Goal: Information Seeking & Learning: Learn about a topic

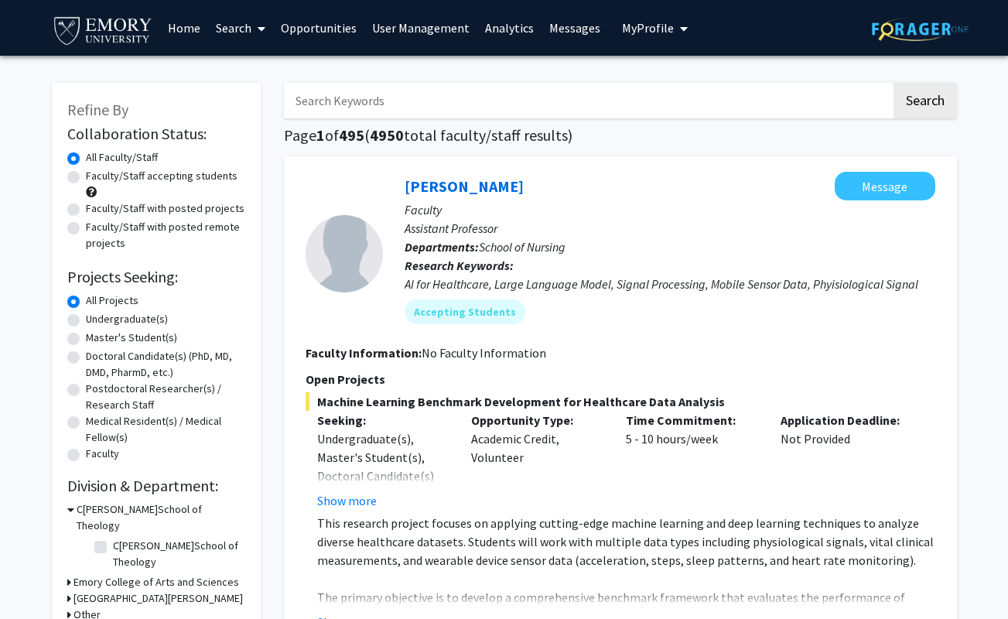
click at [328, 107] on input "Search Keywords" at bounding box center [587, 101] width 607 height 36
type input "Elena"
click at [893, 83] on button "Search" at bounding box center [924, 101] width 63 height 36
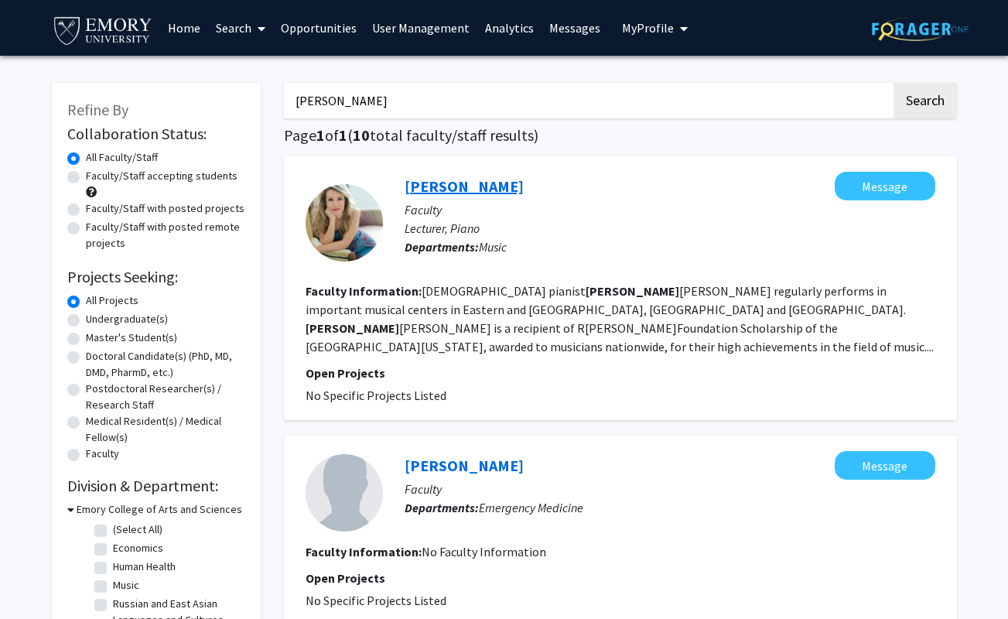
click at [456, 188] on link "Elena Cholakova" at bounding box center [464, 185] width 119 height 19
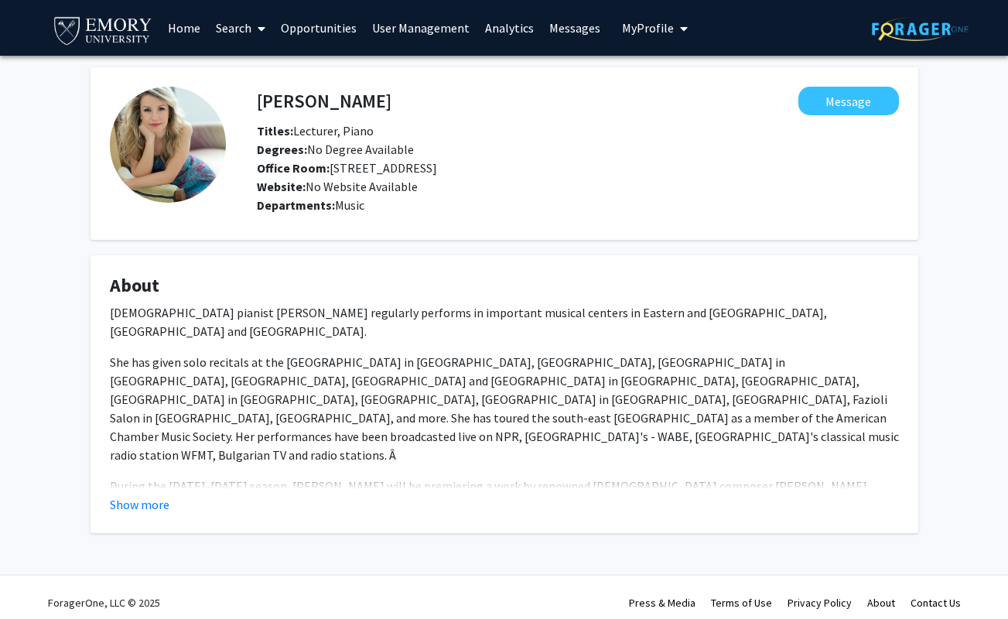
drag, startPoint x: 295, startPoint y: 131, endPoint x: 384, endPoint y: 131, distance: 89.0
click at [384, 131] on div "Titles: Lecturer, Piano" at bounding box center [577, 130] width 665 height 19
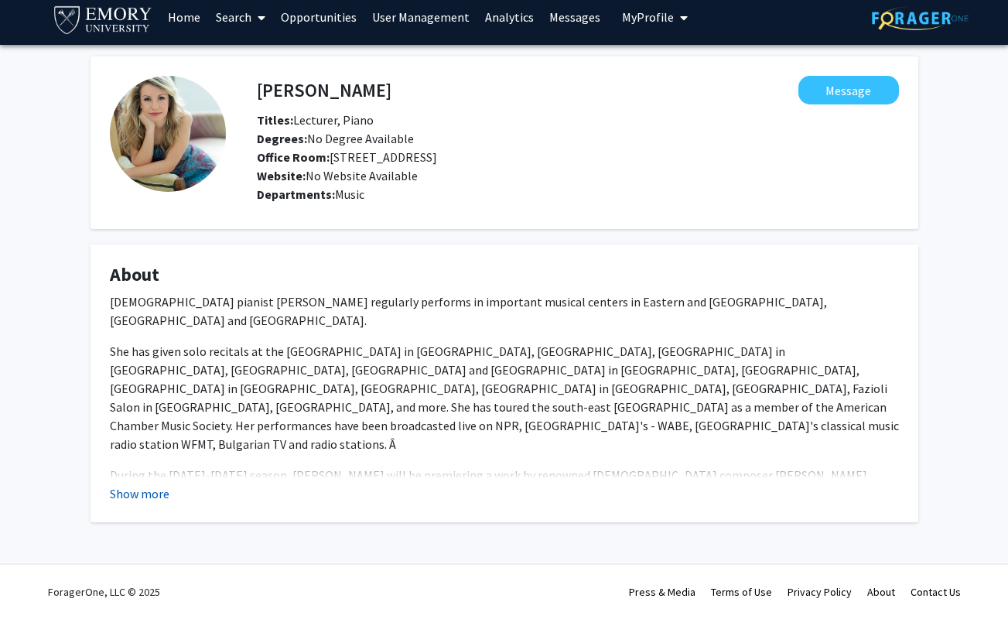
click at [142, 494] on button "Show more" at bounding box center [140, 493] width 60 height 19
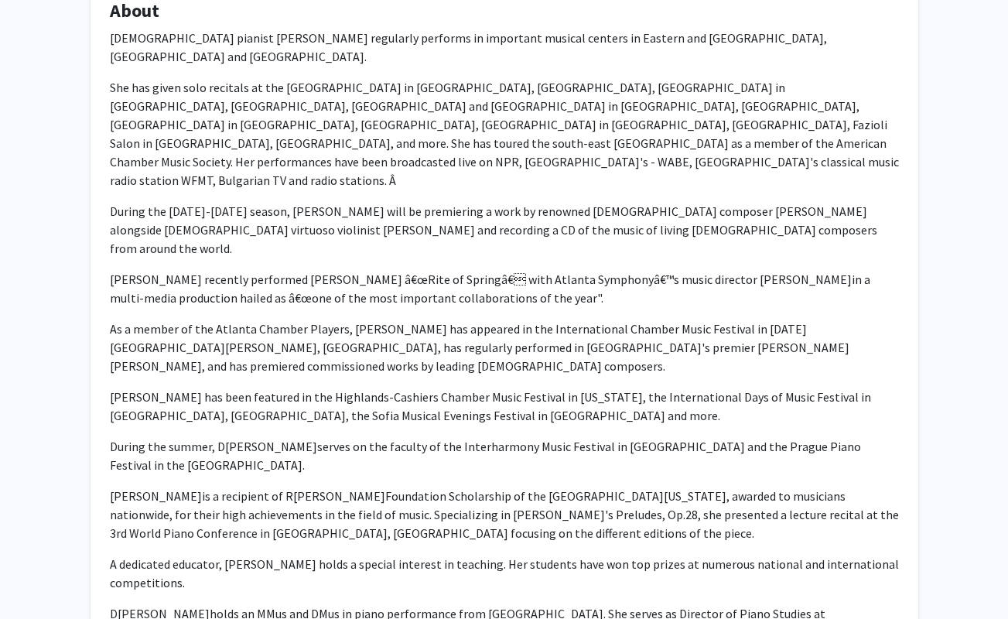
scroll to position [357, 0]
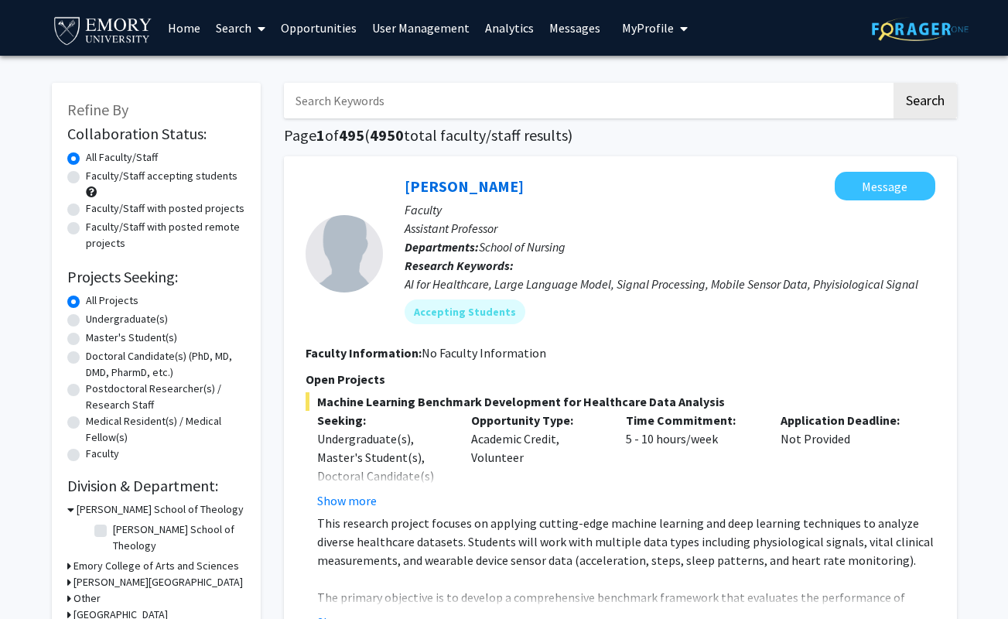
click at [497, 28] on link "Analytics" at bounding box center [509, 28] width 64 height 54
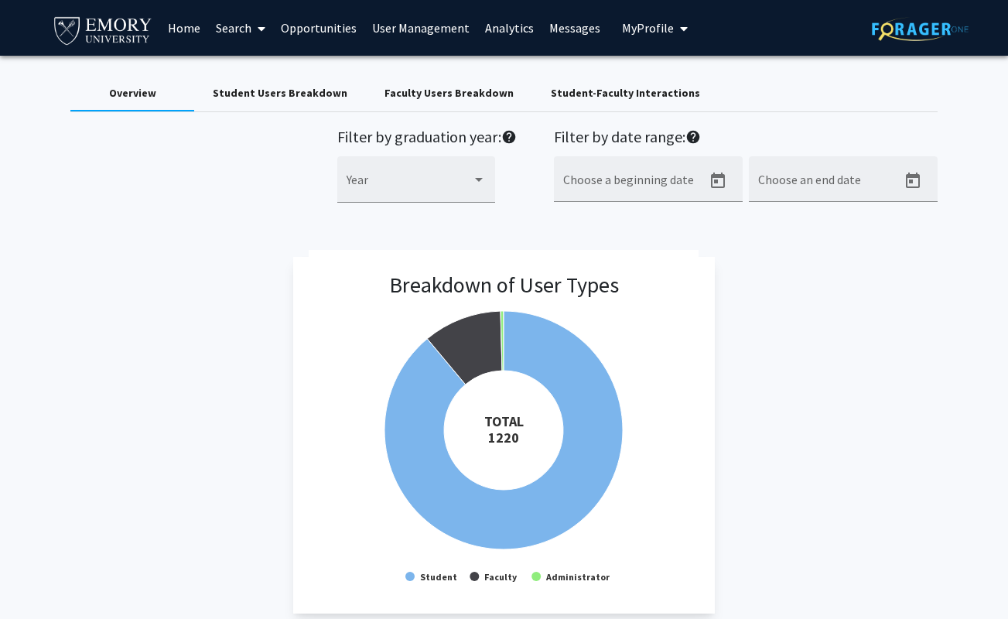
click at [175, 28] on link "Home" at bounding box center [184, 28] width 48 height 54
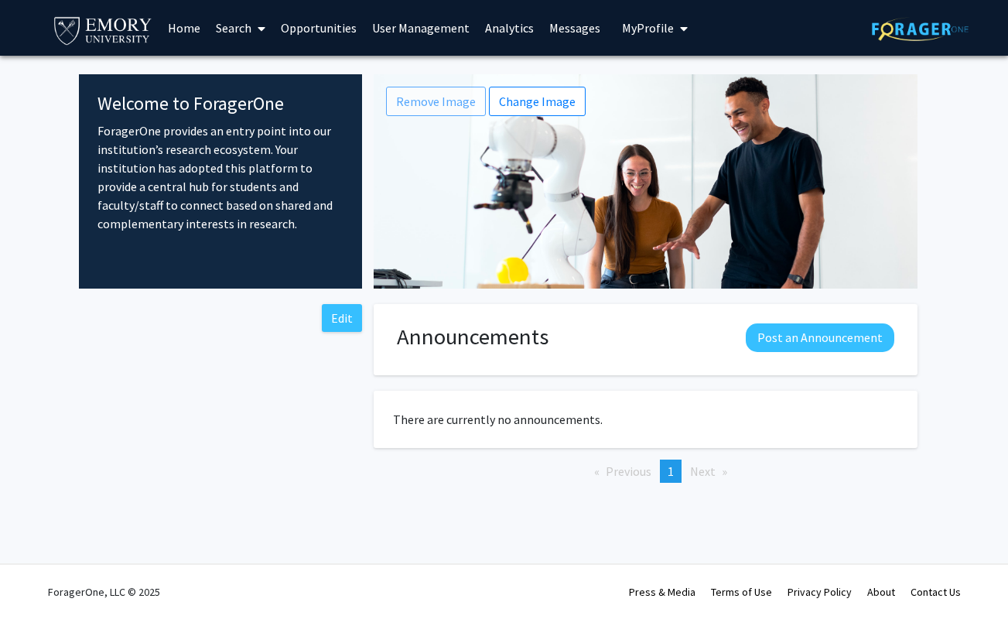
click at [310, 26] on link "Opportunities" at bounding box center [318, 28] width 91 height 54
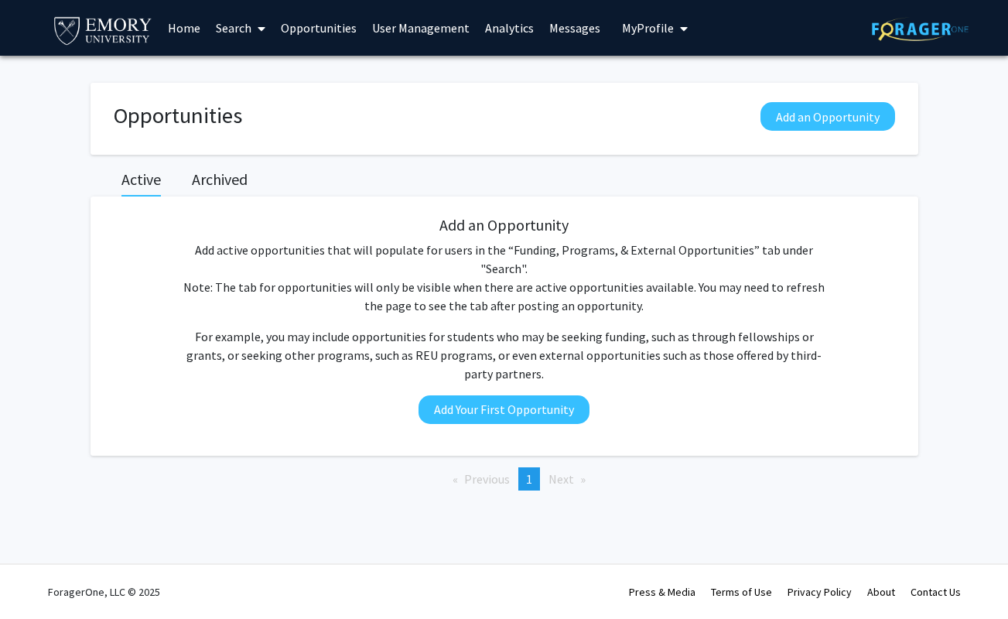
click at [225, 177] on h2 "Archived" at bounding box center [220, 179] width 56 height 19
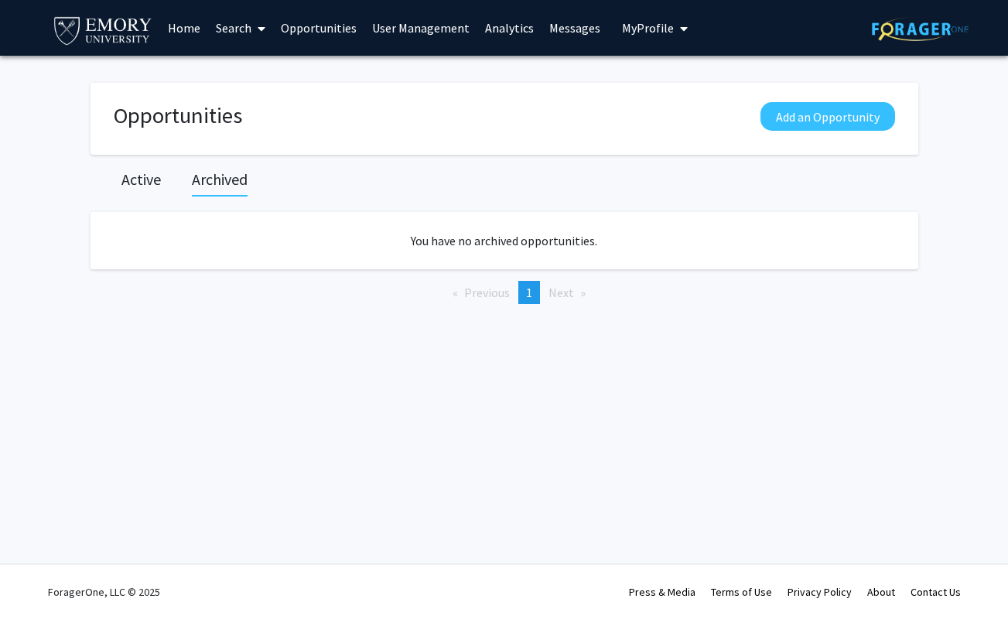
click at [142, 179] on h2 "Active" at bounding box center [140, 179] width 39 height 19
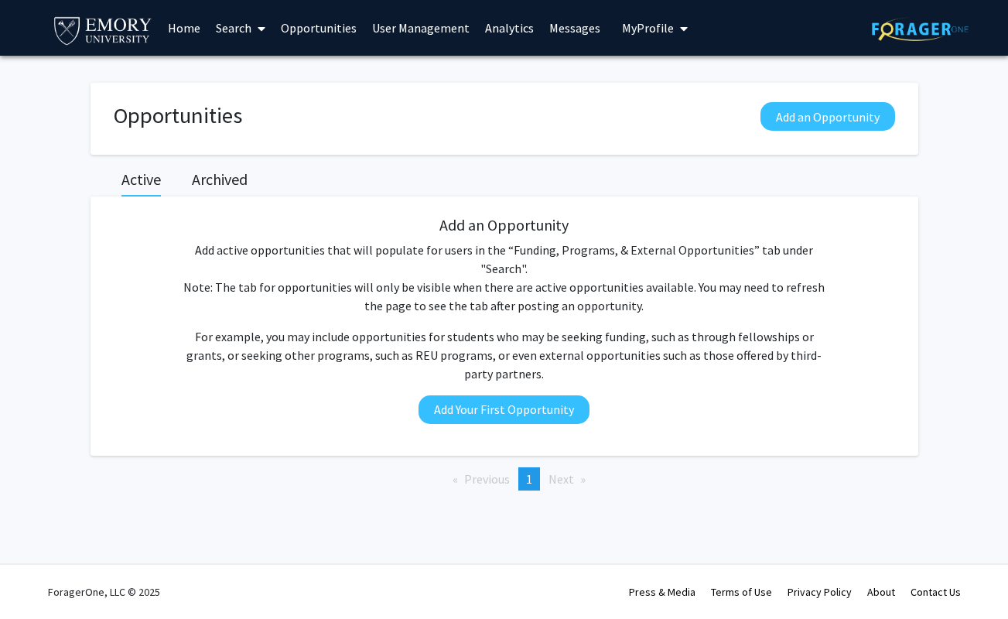
click at [232, 25] on link "Search" at bounding box center [240, 28] width 65 height 54
click at [515, 28] on link "Analytics" at bounding box center [509, 28] width 64 height 54
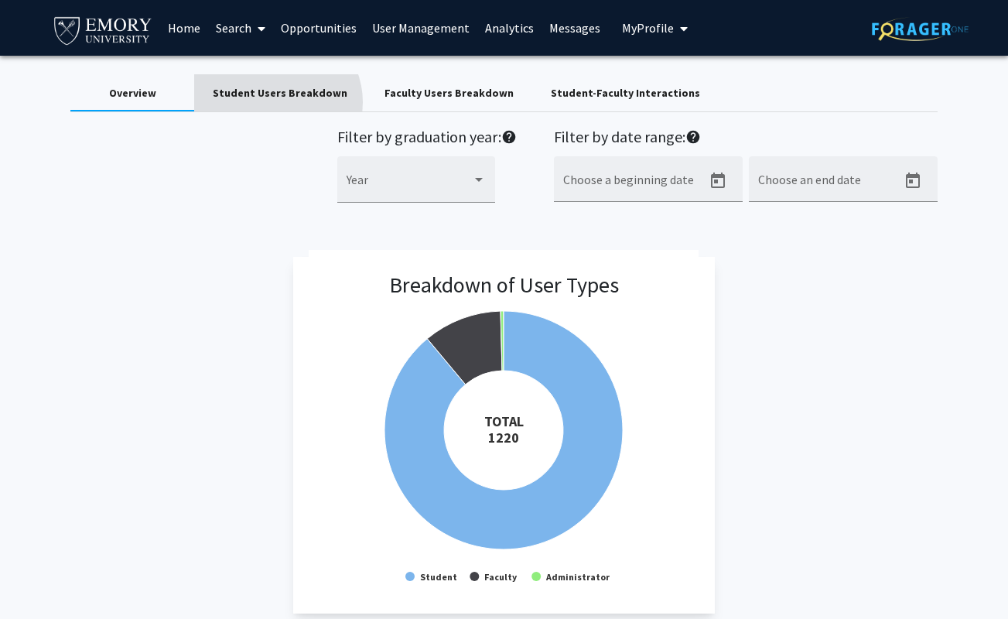
click at [276, 102] on div "Student Users Breakdown" at bounding box center [280, 92] width 172 height 37
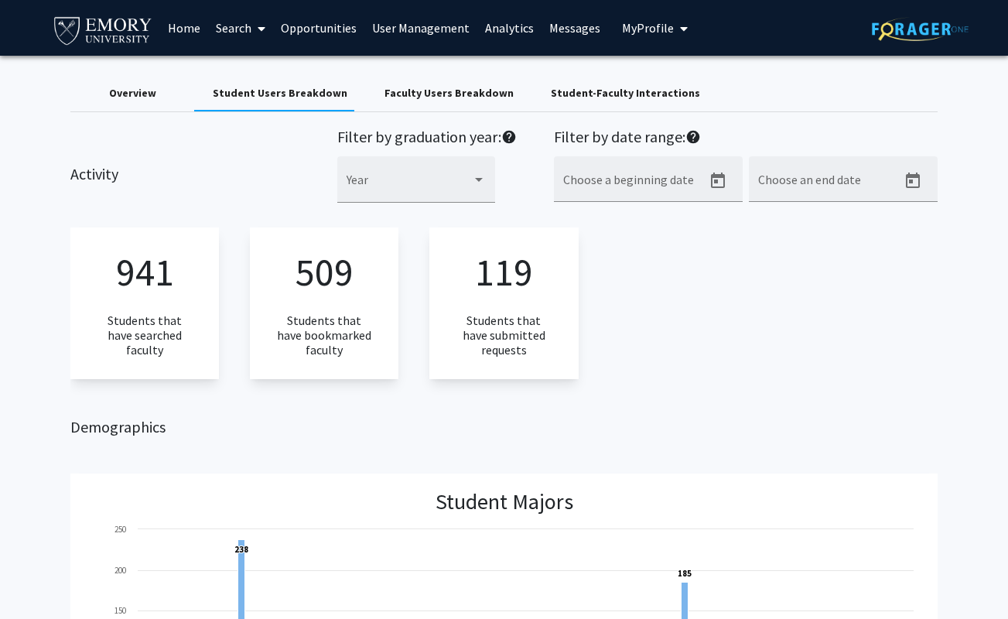
click at [572, 90] on div "Student-Faculty Interactions" at bounding box center [625, 93] width 149 height 16
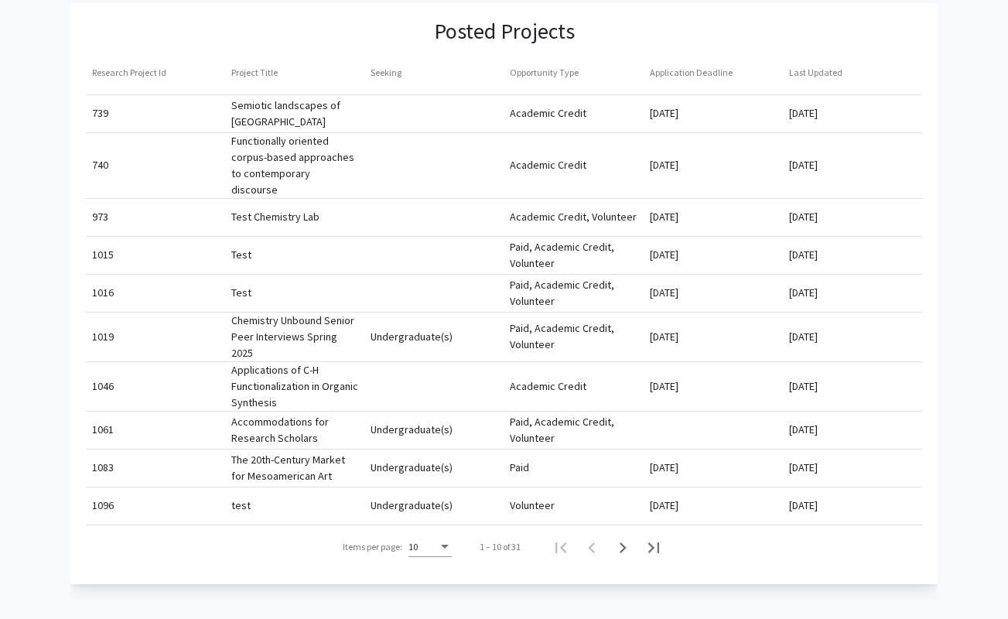
scroll to position [618, 0]
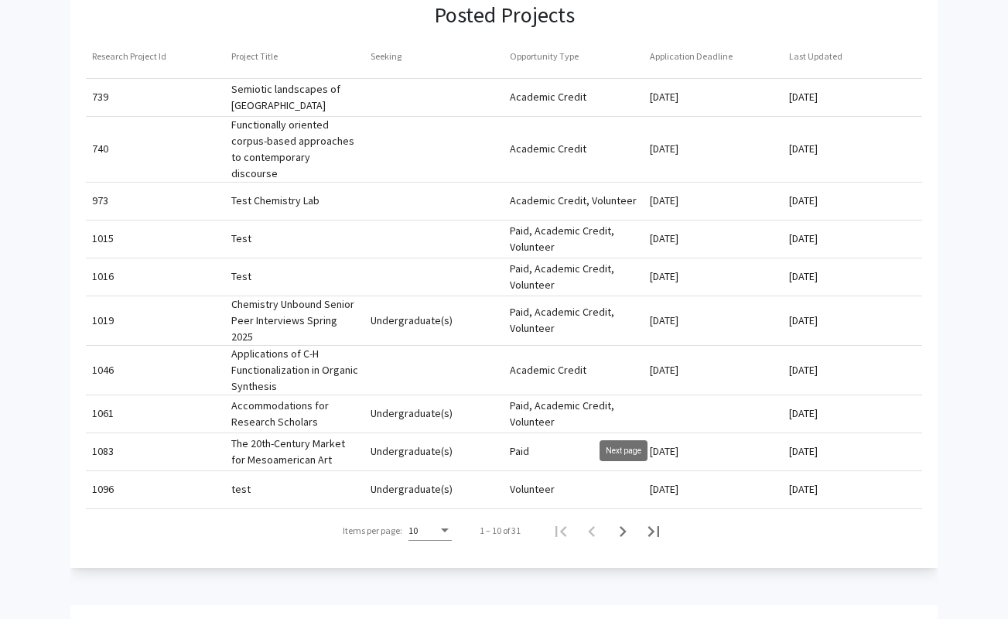
click at [623, 526] on icon "Next page" at bounding box center [623, 531] width 7 height 11
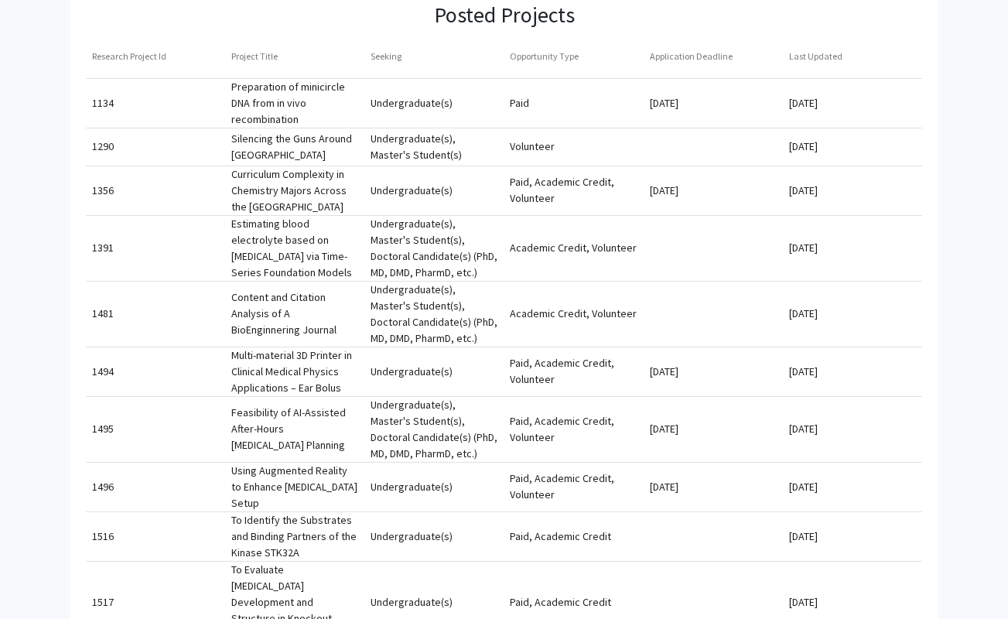
click at [98, 90] on mat-cell "1134" at bounding box center [155, 102] width 139 height 37
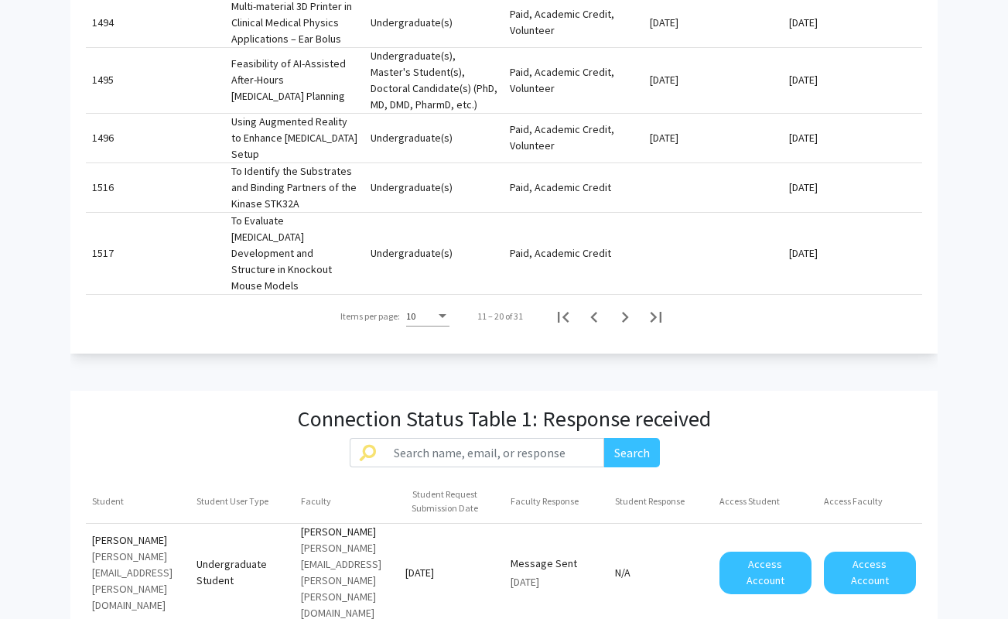
scroll to position [1021, 0]
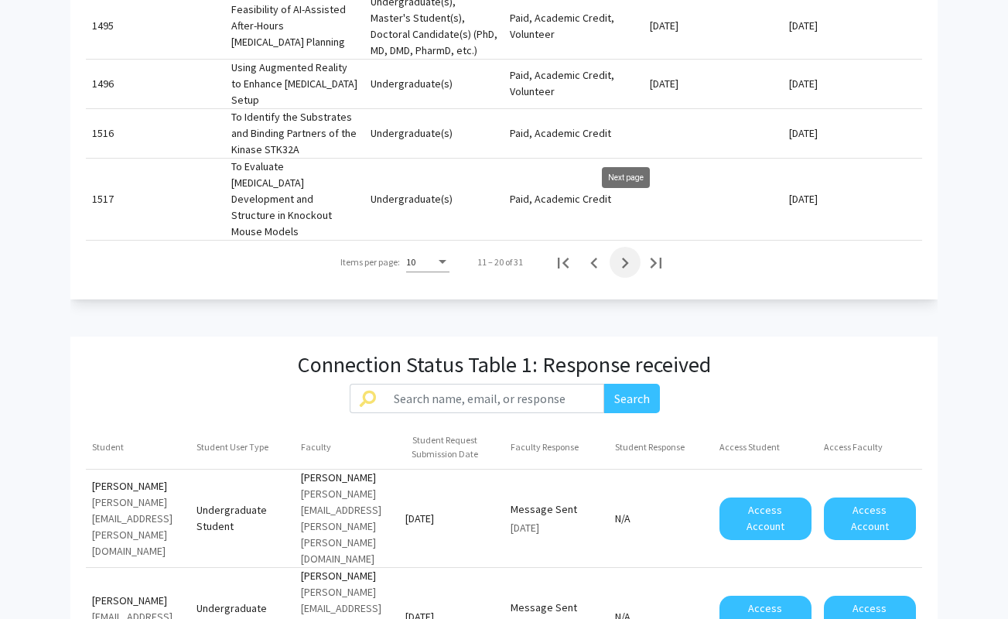
click at [619, 252] on icon "Next page" at bounding box center [625, 263] width 22 height 22
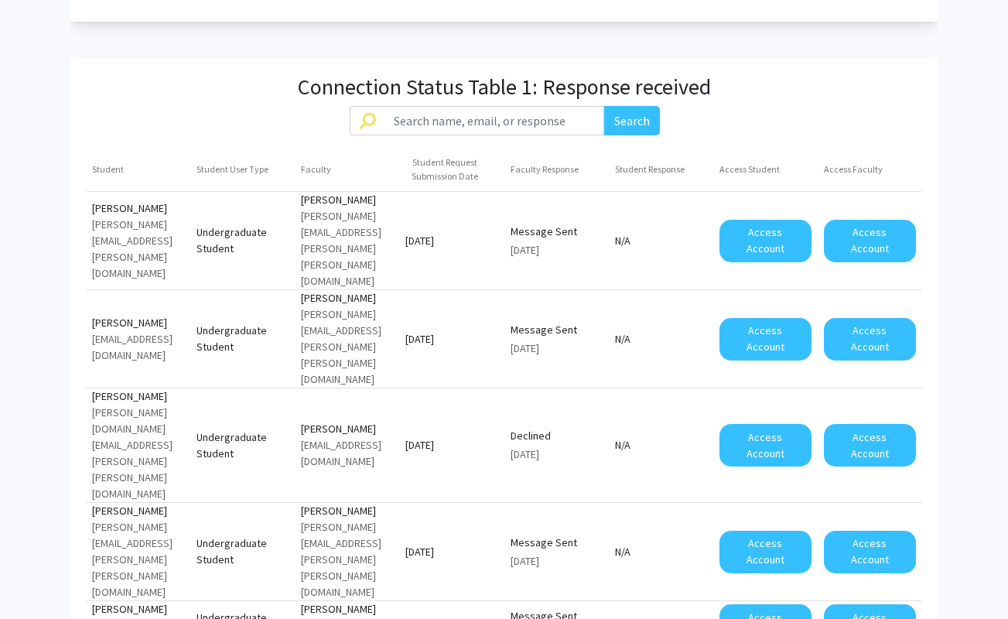
scroll to position [1314, 0]
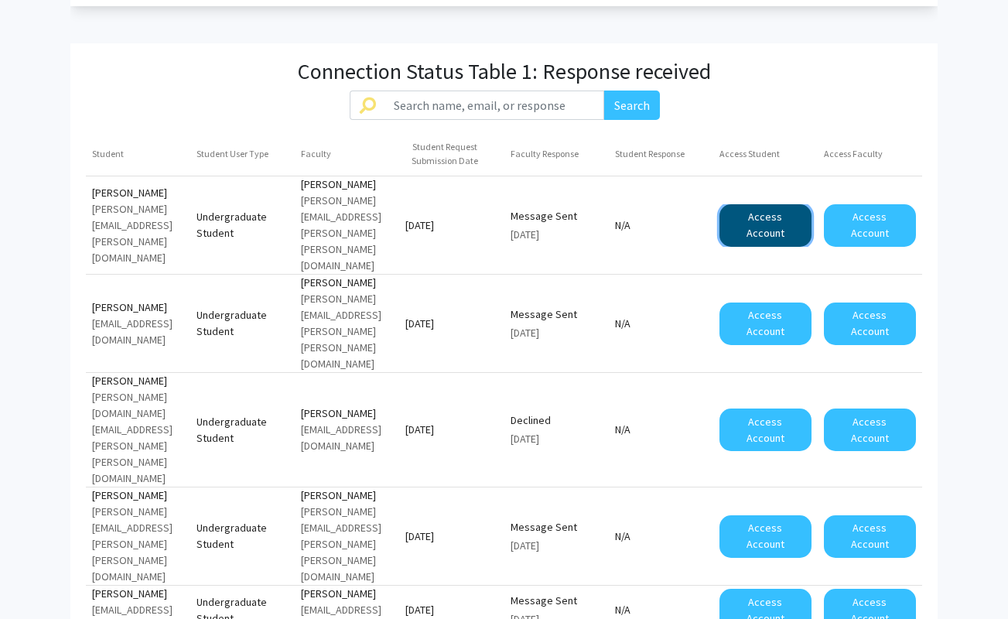
click at [755, 204] on button "Access Account" at bounding box center [765, 225] width 92 height 43
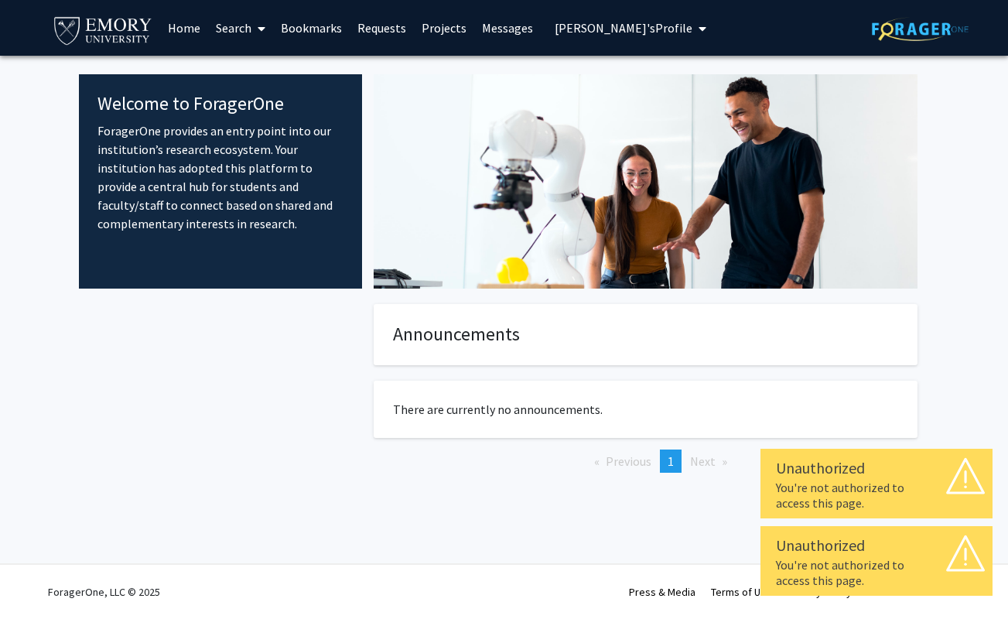
click at [698, 28] on icon "My profile dropdown to access profile and logout" at bounding box center [702, 28] width 8 height 12
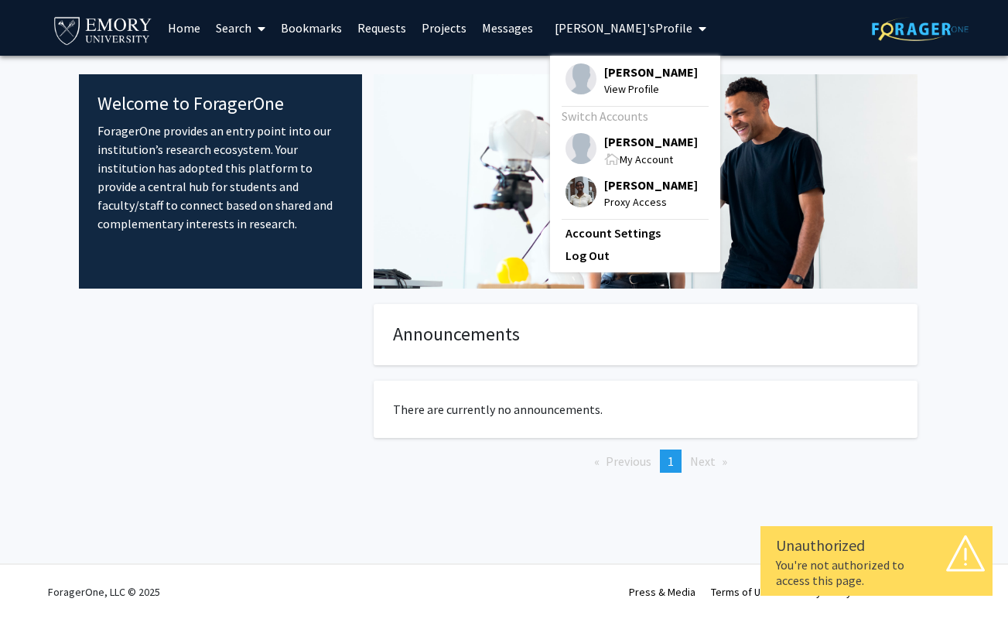
click at [628, 138] on span "[PERSON_NAME]" at bounding box center [651, 141] width 94 height 17
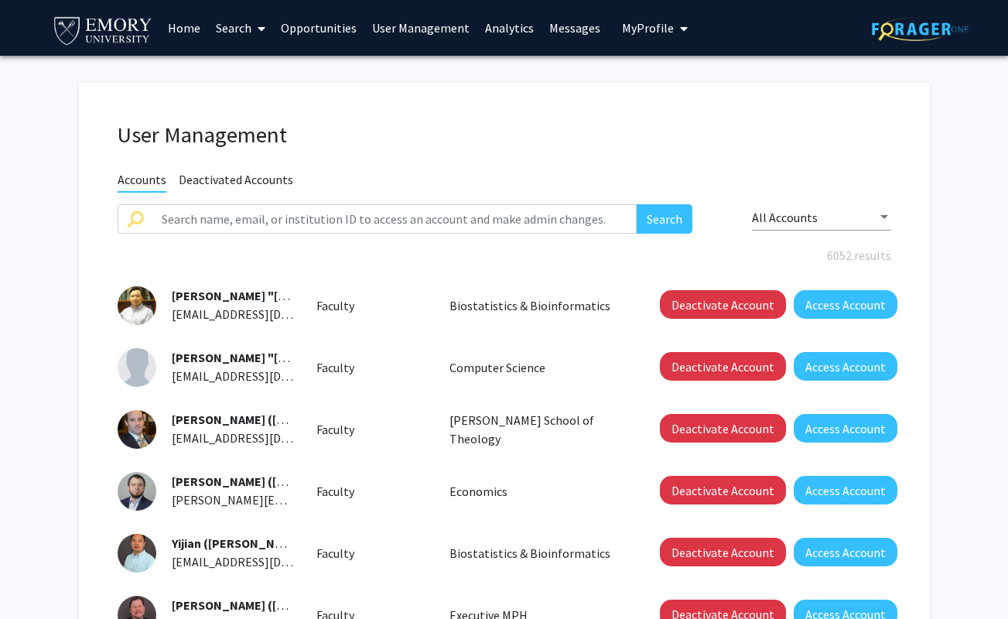
click at [497, 30] on link "Analytics" at bounding box center [509, 28] width 64 height 54
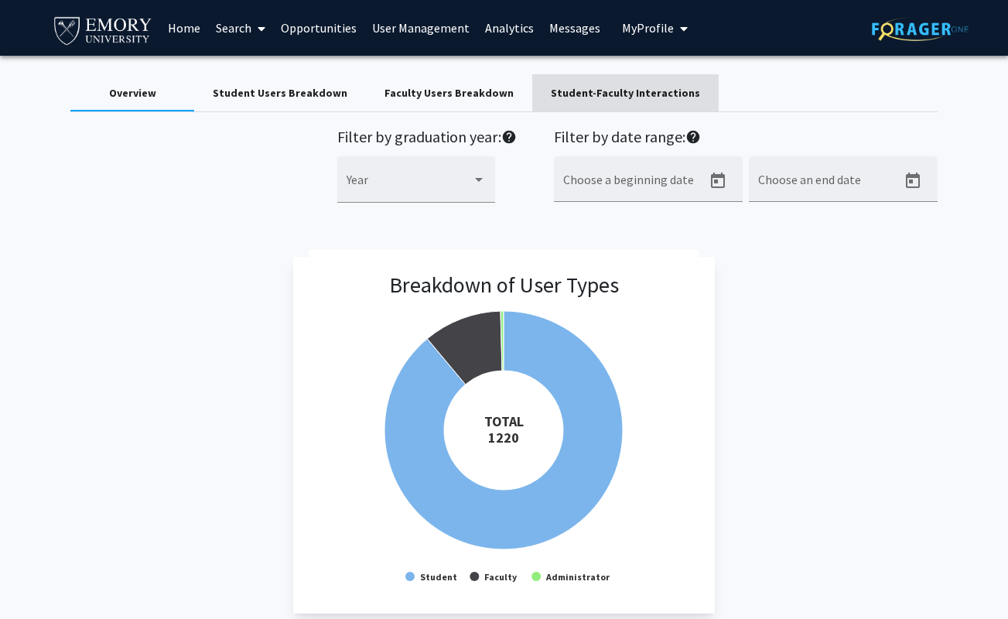
click at [619, 93] on div "Student-Faculty Interactions" at bounding box center [625, 93] width 149 height 16
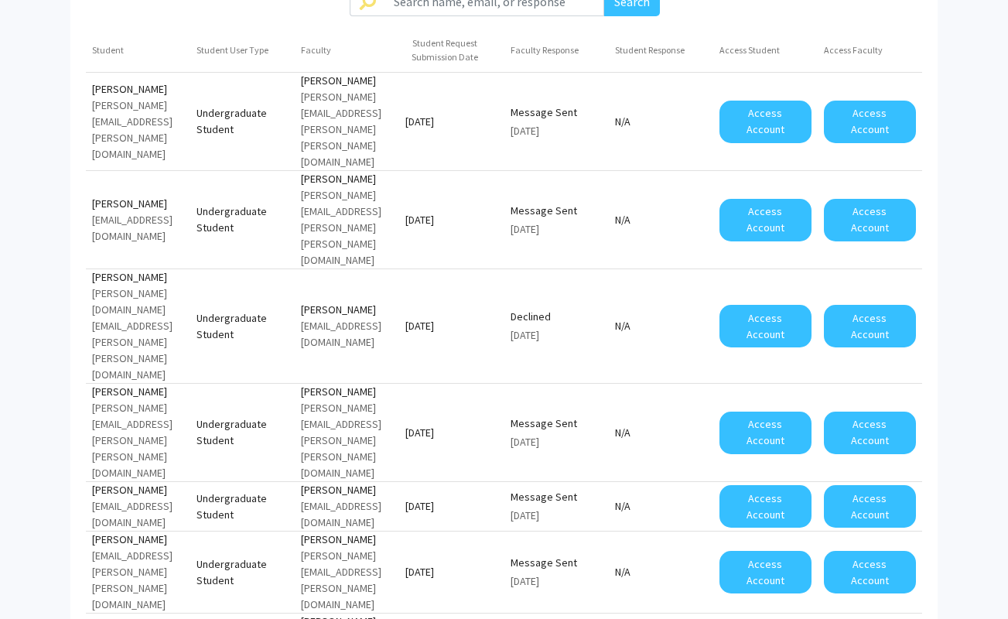
scroll to position [1088, 0]
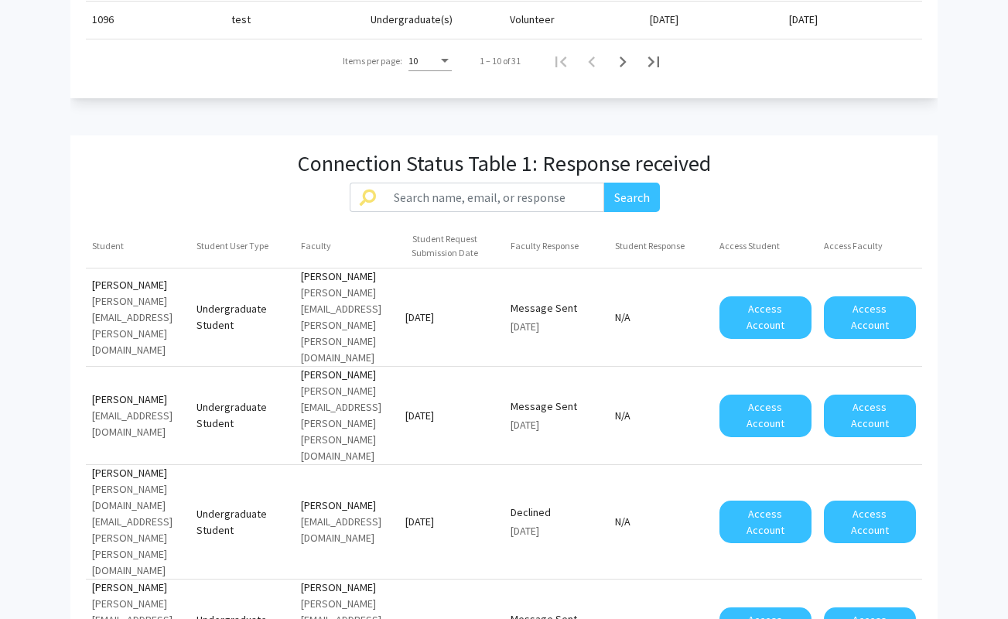
drag, startPoint x: 543, startPoint y: 123, endPoint x: 717, endPoint y: 123, distance: 174.0
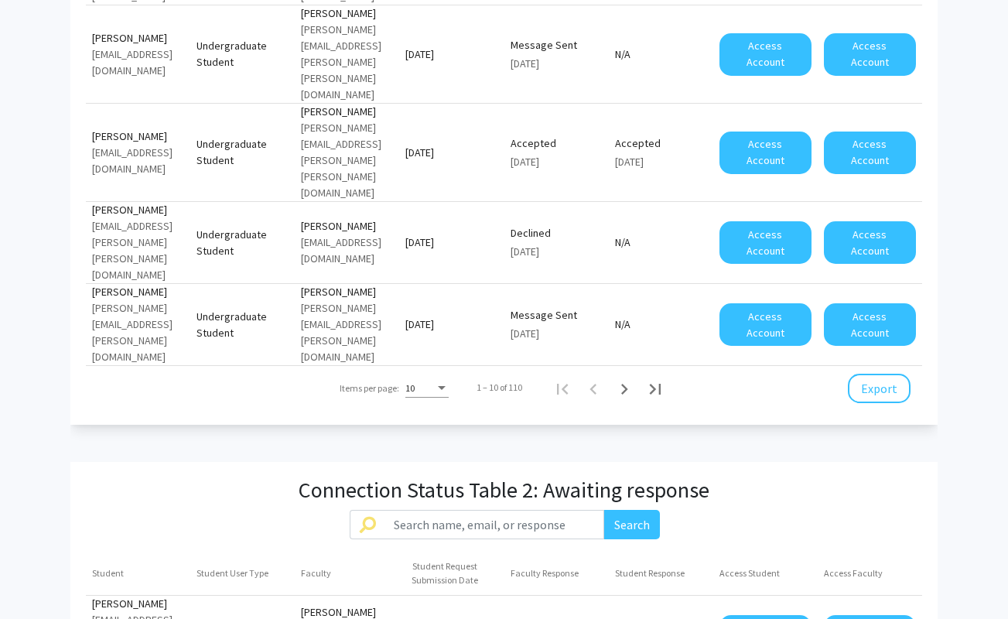
scroll to position [1894, 0]
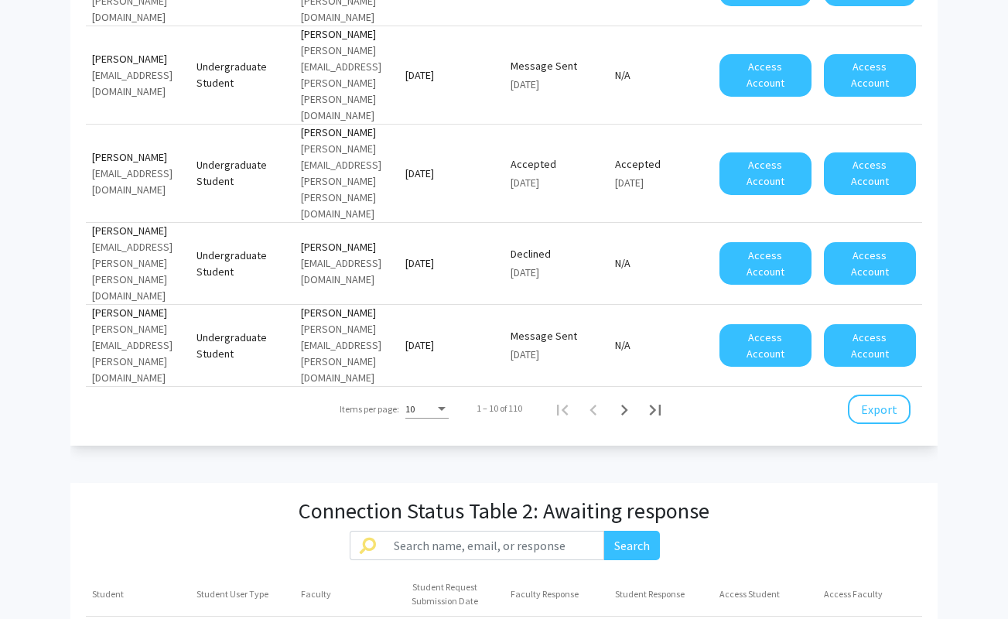
drag, startPoint x: 94, startPoint y: 90, endPoint x: 166, endPoint y: 90, distance: 71.2
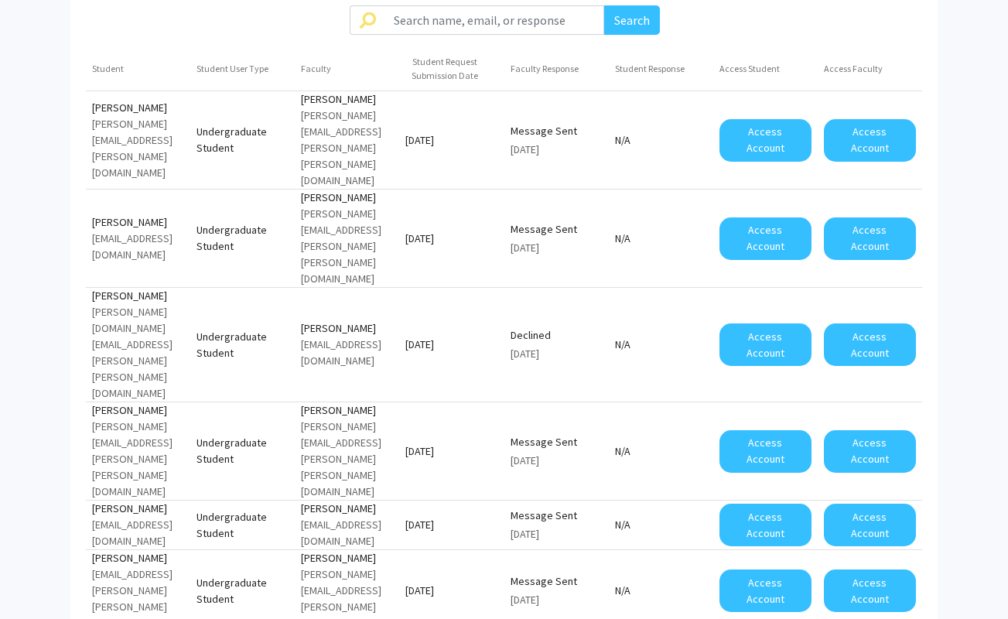
scroll to position [0, 15]
drag, startPoint x: 90, startPoint y: 335, endPoint x: 696, endPoint y: 341, distance: 606.5
drag, startPoint x: 675, startPoint y: 354, endPoint x: 68, endPoint y: 337, distance: 607.4
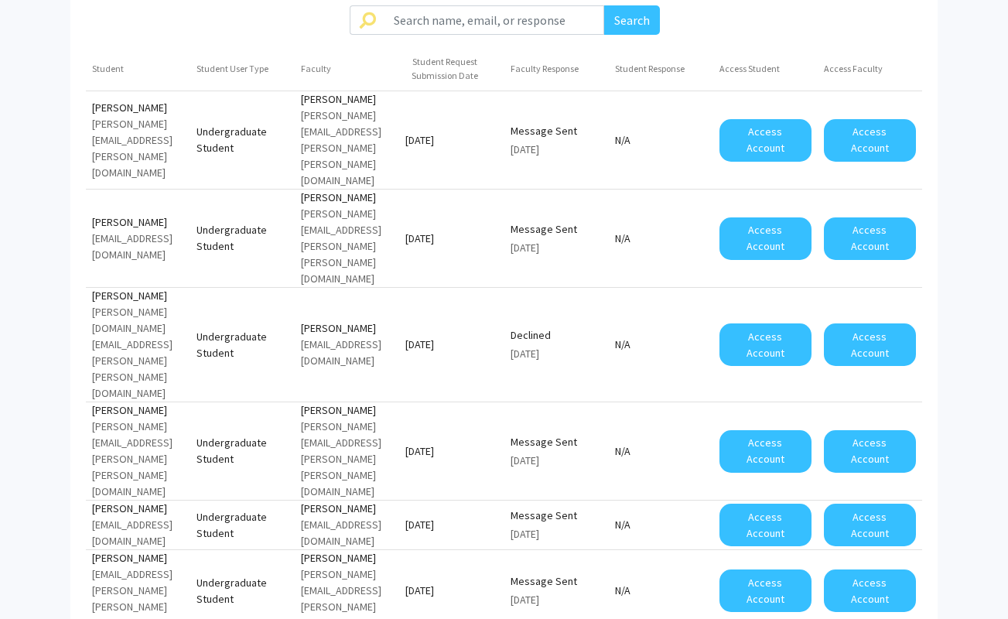
click at [68, 337] on div "Overview Student Users Breakdown Faculty Users Breakdown Student-Faculty Intera…" at bounding box center [504, 530] width 1008 height 3479
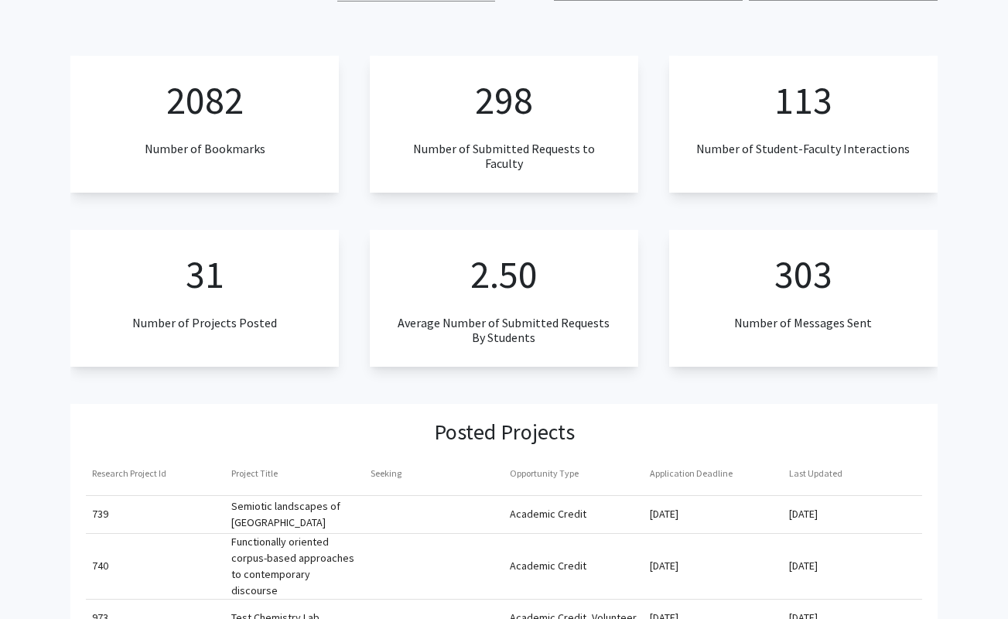
scroll to position [0, 0]
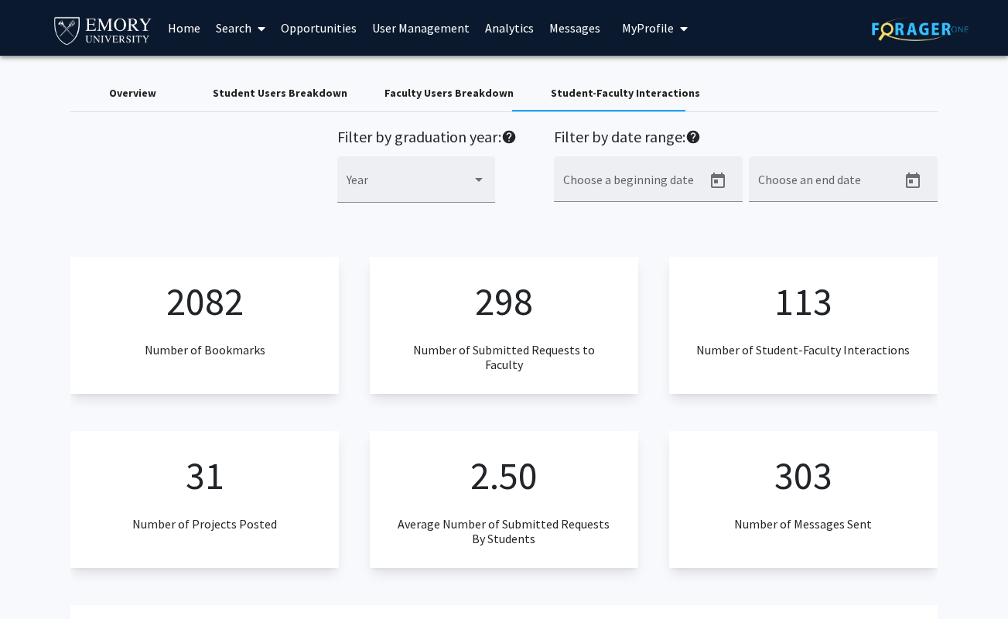
click at [503, 29] on link "Analytics" at bounding box center [509, 28] width 64 height 54
click at [513, 26] on link "Analytics" at bounding box center [509, 28] width 64 height 54
click at [401, 95] on div "Faculty Users Breakdown" at bounding box center [448, 93] width 129 height 16
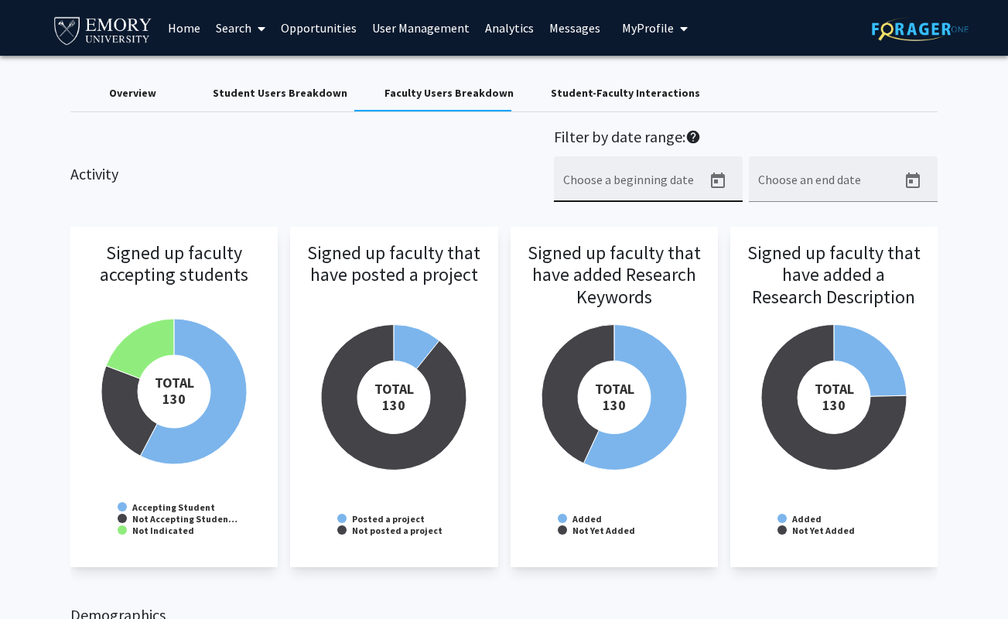
click at [633, 185] on input "Choose a beginning date" at bounding box center [632, 186] width 139 height 14
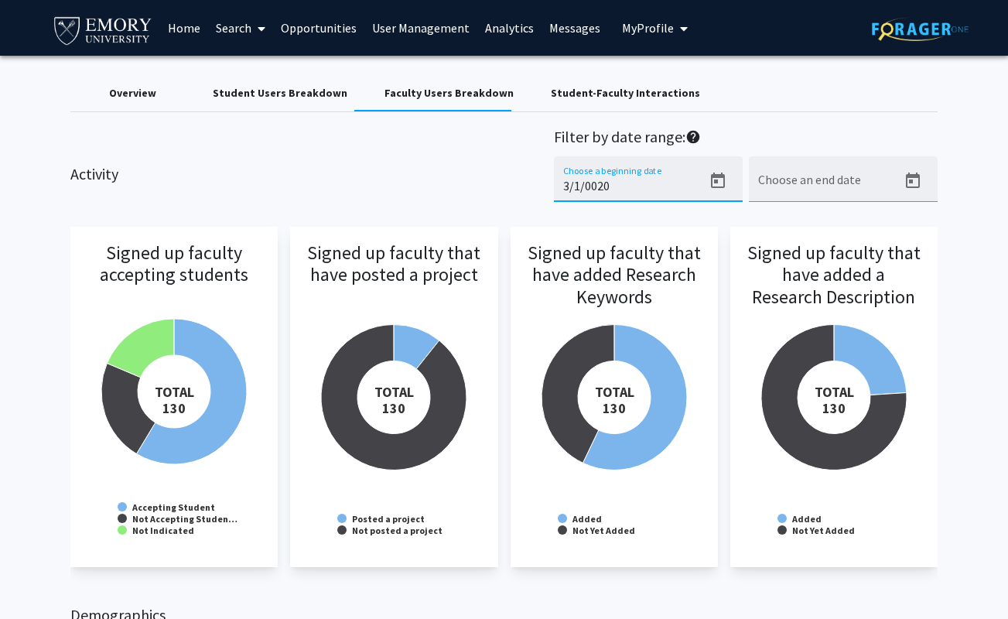
type input "3/1/0002"
click at [569, 186] on input "3/1/0002" at bounding box center [632, 186] width 139 height 14
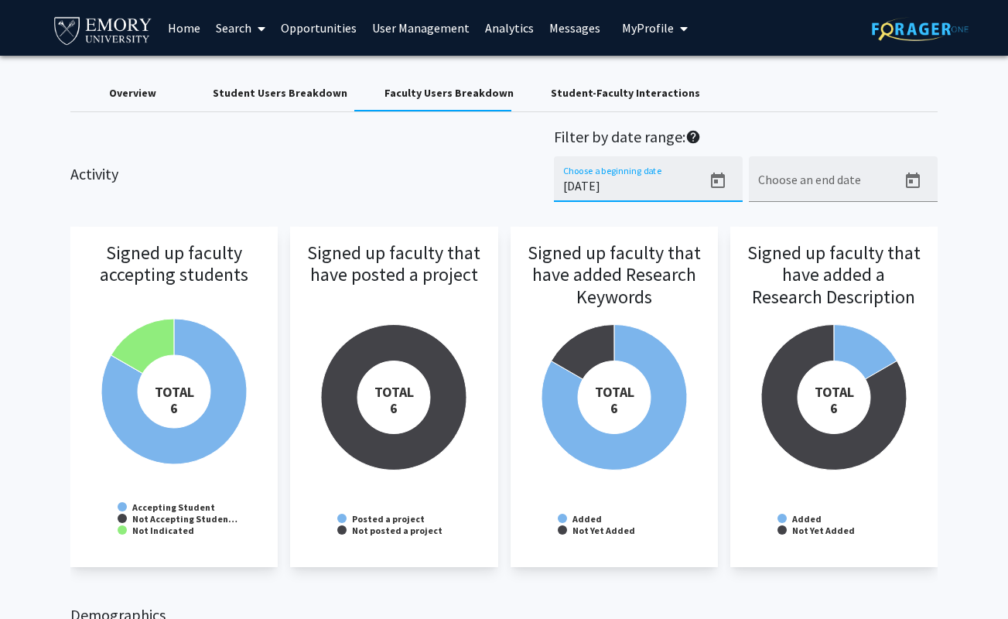
click at [573, 188] on input "7/1/2025" at bounding box center [632, 186] width 139 height 14
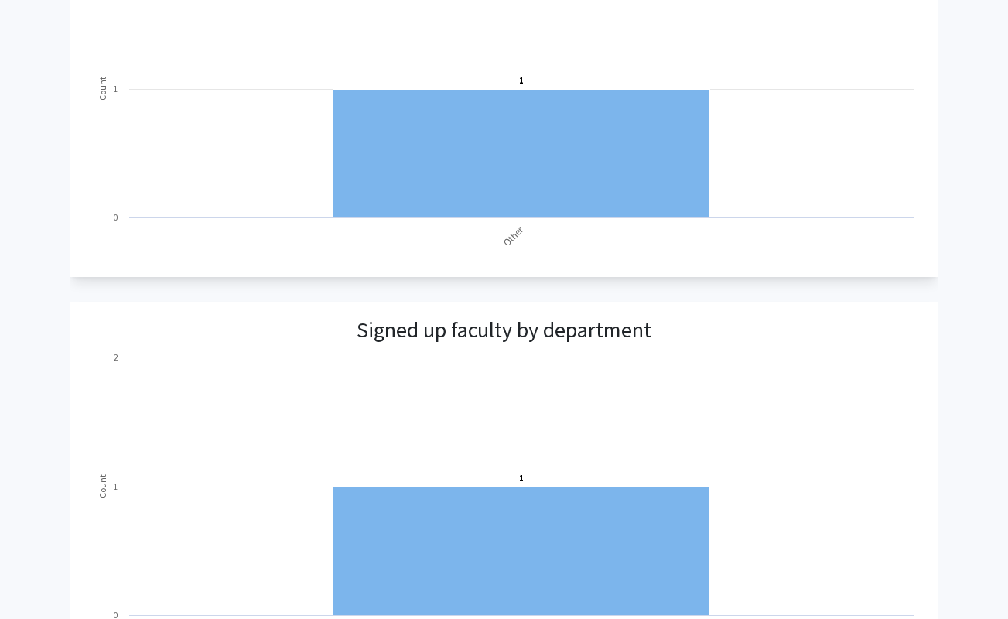
scroll to position [914, 0]
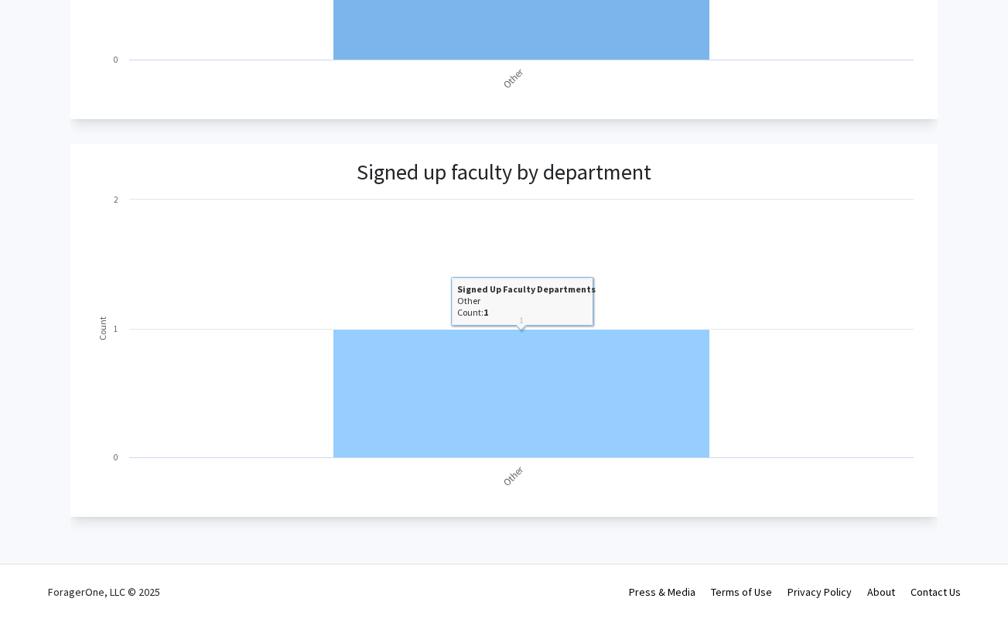
click at [498, 405] on rect at bounding box center [521, 393] width 377 height 128
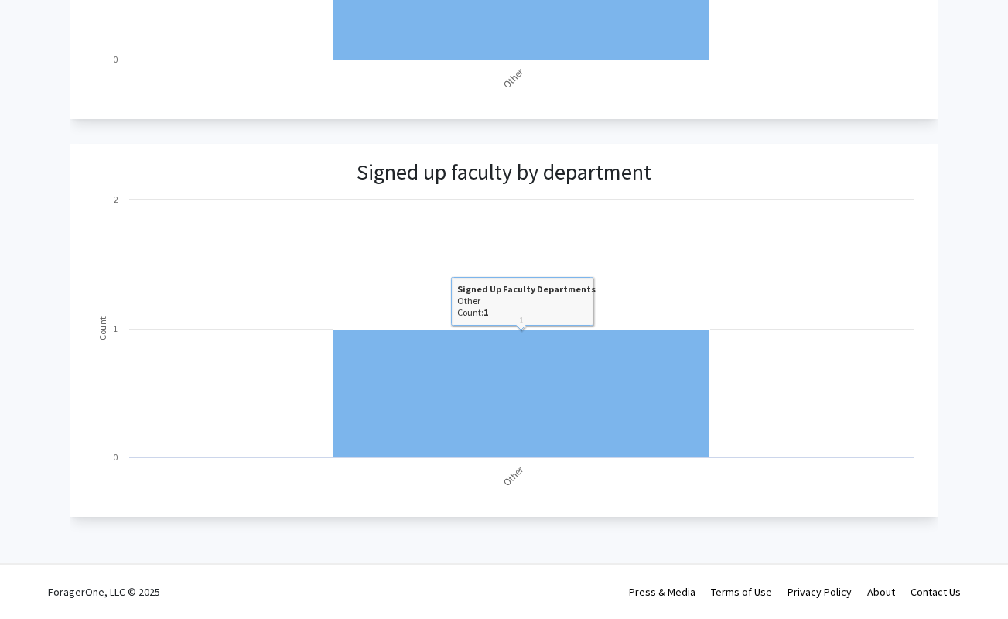
click at [501, 285] on rect at bounding box center [503, 346] width 835 height 309
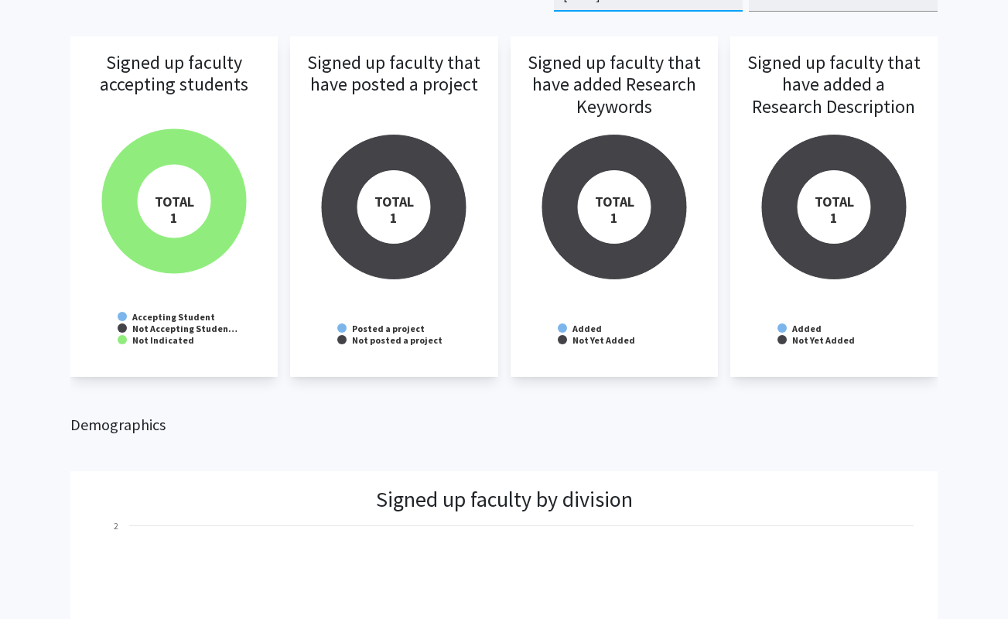
scroll to position [60, 0]
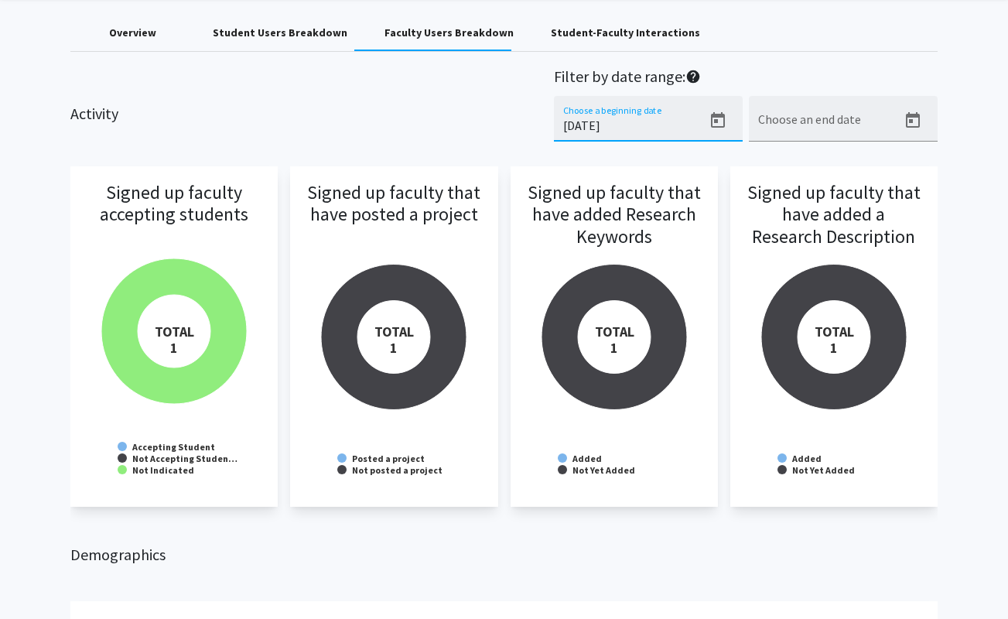
click at [185, 298] on rect at bounding box center [174, 336] width 176 height 309
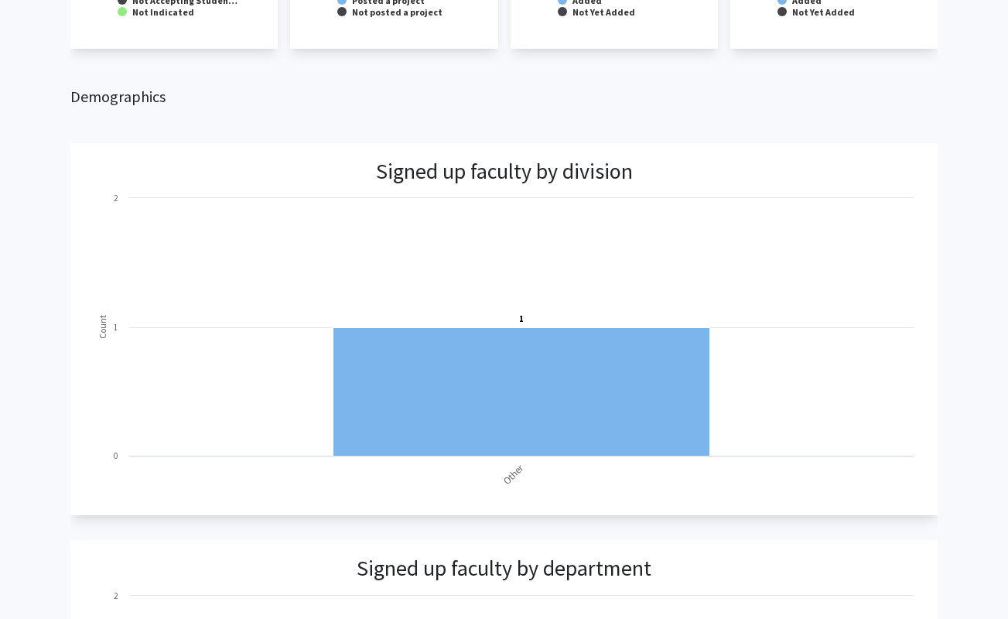
scroll to position [533, 0]
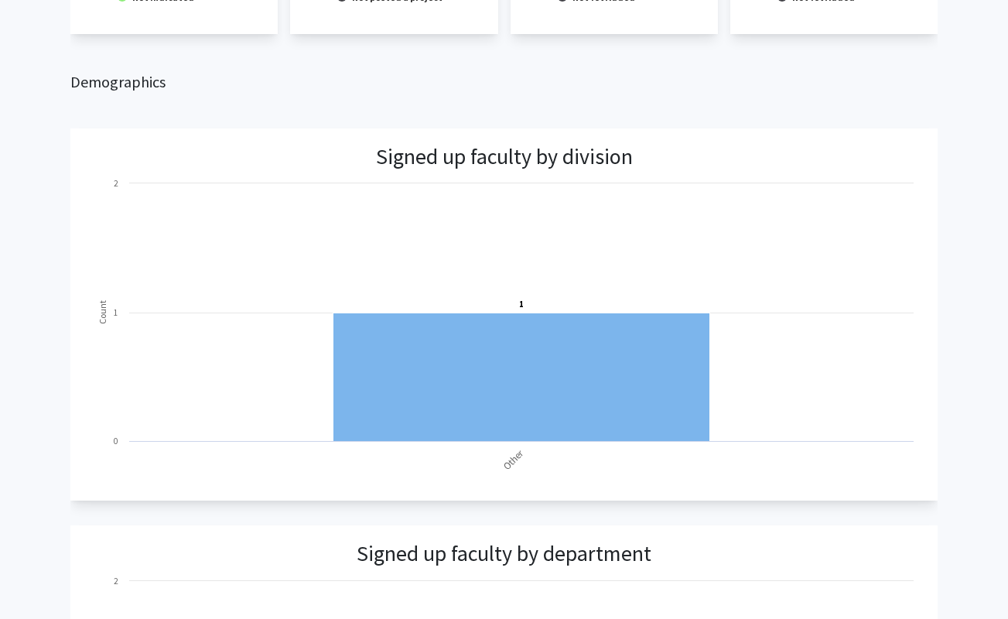
type input "7/31/2025"
click at [118, 78] on h2 "Demographics" at bounding box center [503, 82] width 867 height 19
click at [439, 155] on h3 "Signed up faculty by division" at bounding box center [504, 157] width 257 height 26
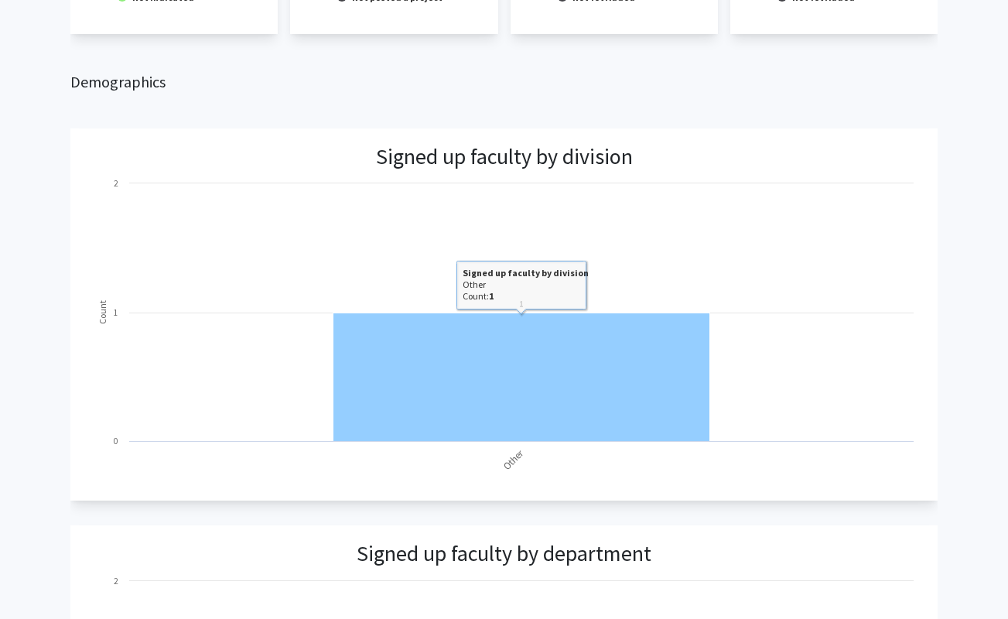
click at [448, 388] on rect at bounding box center [521, 377] width 377 height 128
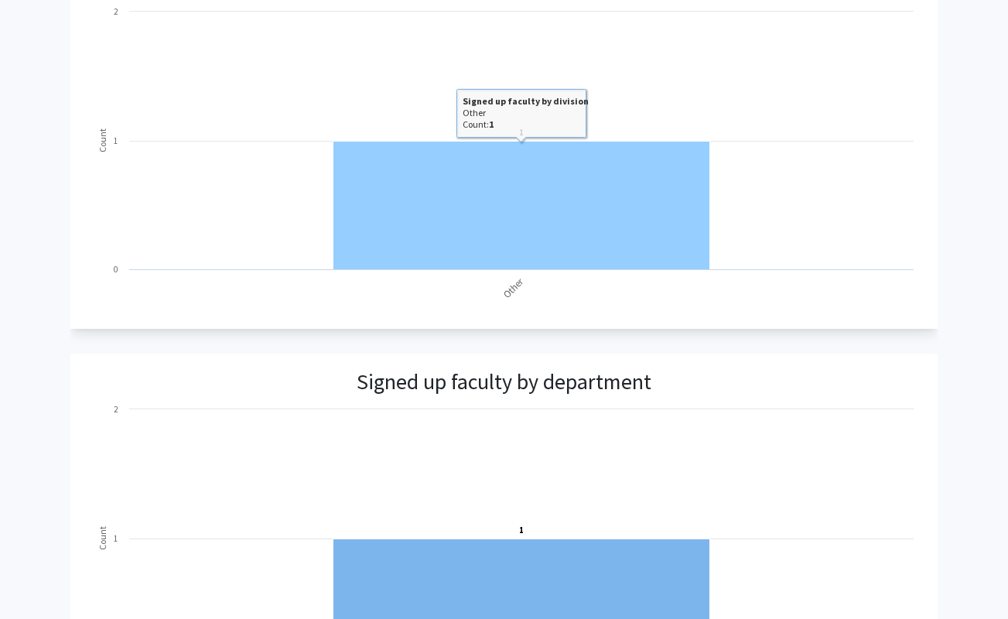
scroll to position [914, 0]
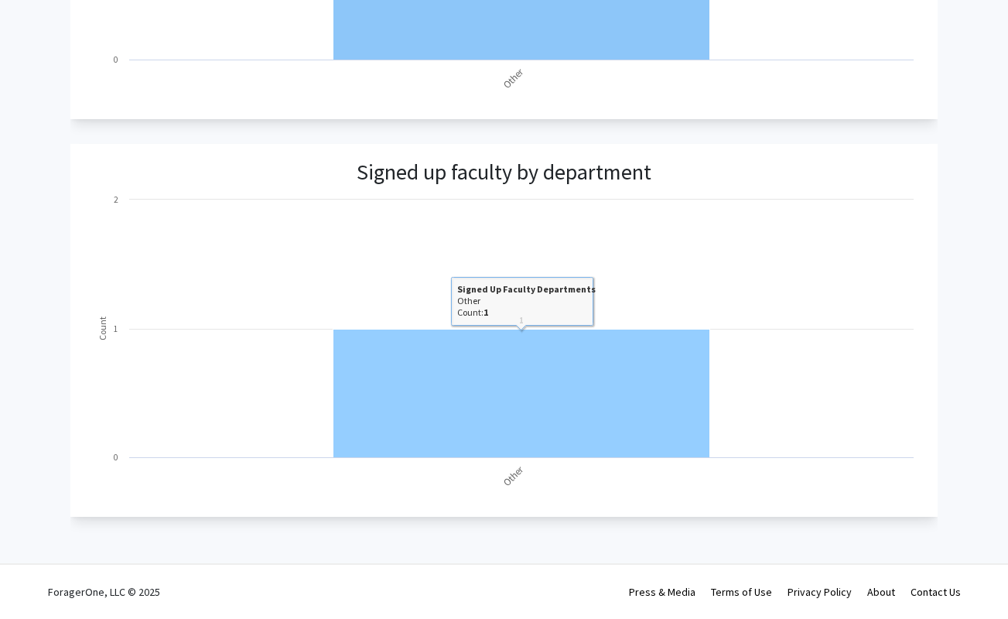
click at [448, 388] on rect at bounding box center [521, 393] width 377 height 128
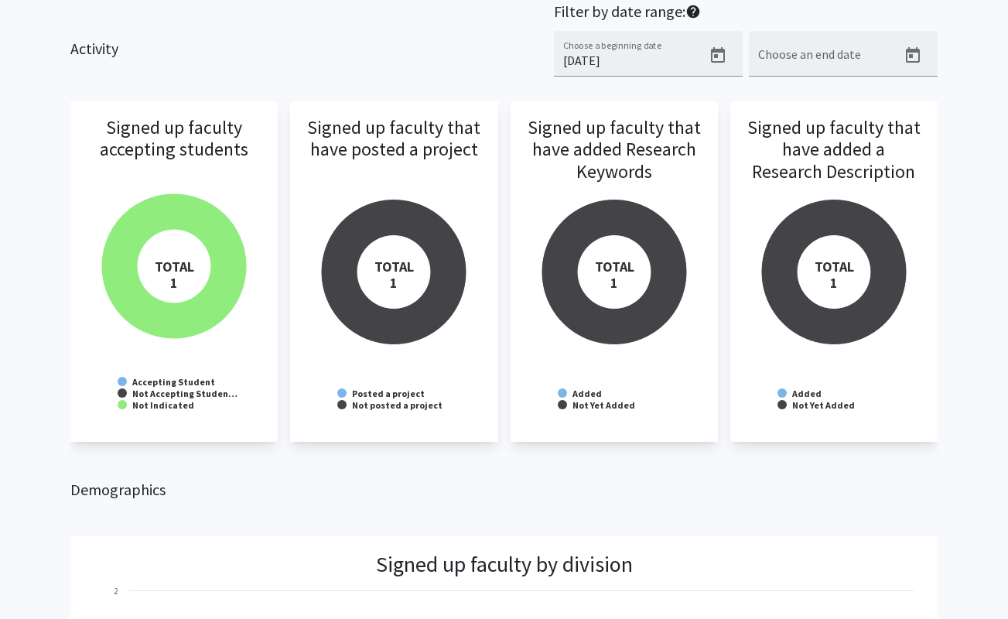
scroll to position [0, 0]
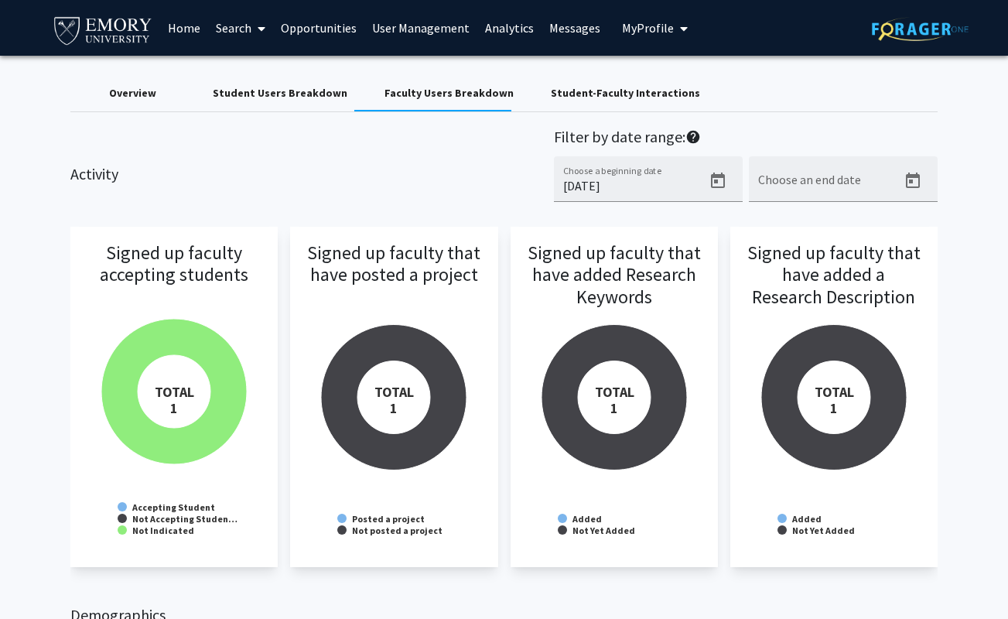
click at [504, 28] on link "Analytics" at bounding box center [509, 28] width 64 height 54
click at [567, 97] on div "Student-Faculty Interactions" at bounding box center [625, 93] width 149 height 16
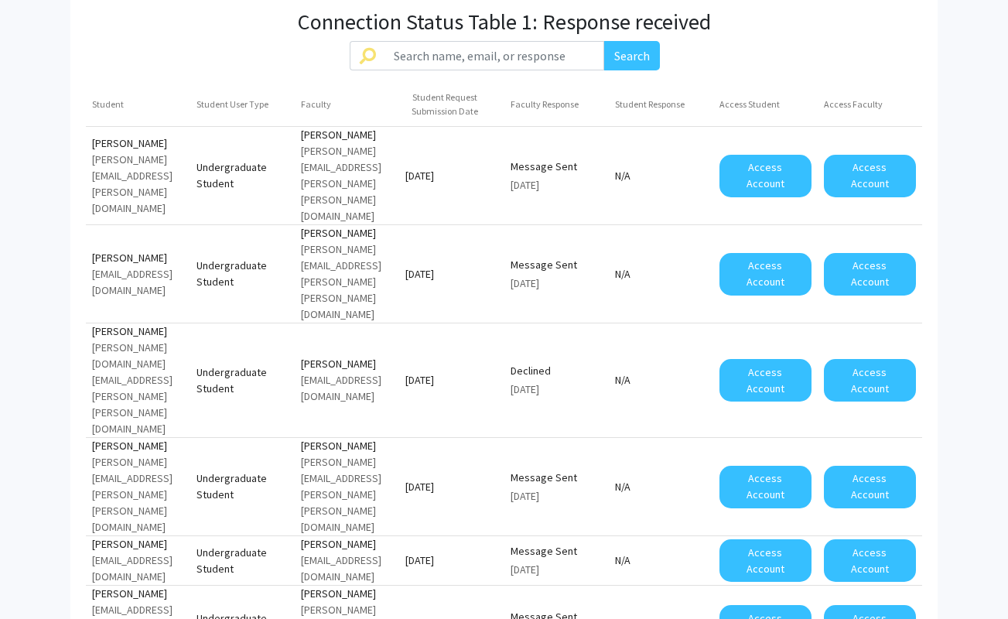
scroll to position [1230, 0]
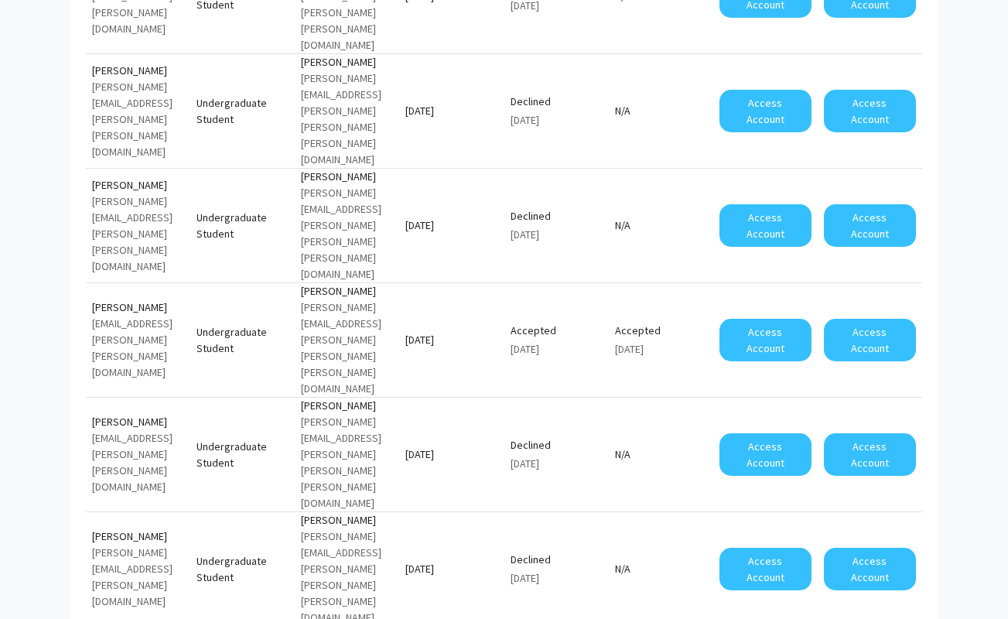
scroll to position [1525, 0]
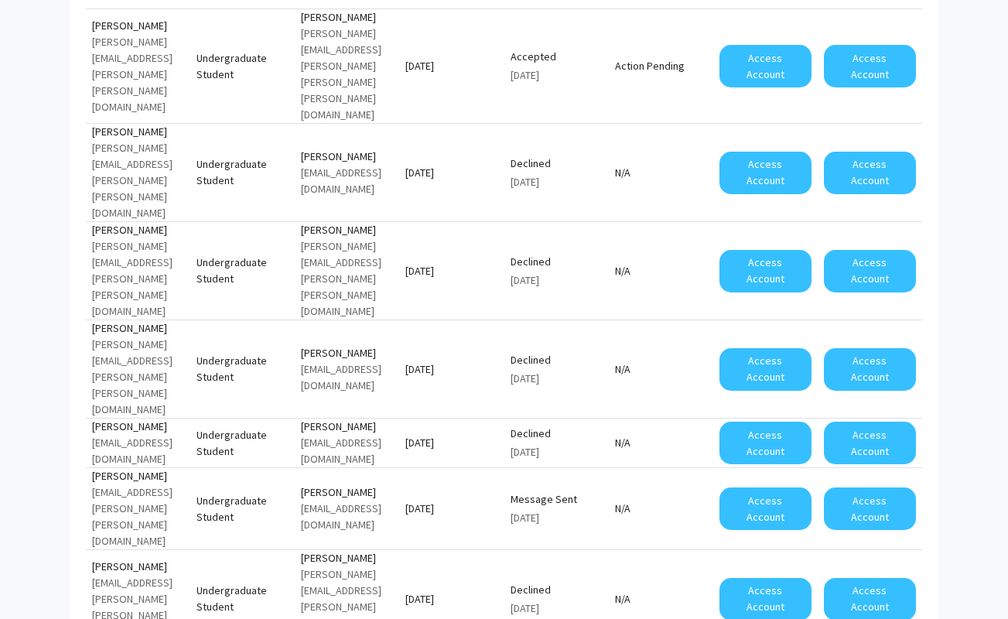
scroll to position [1330, 0]
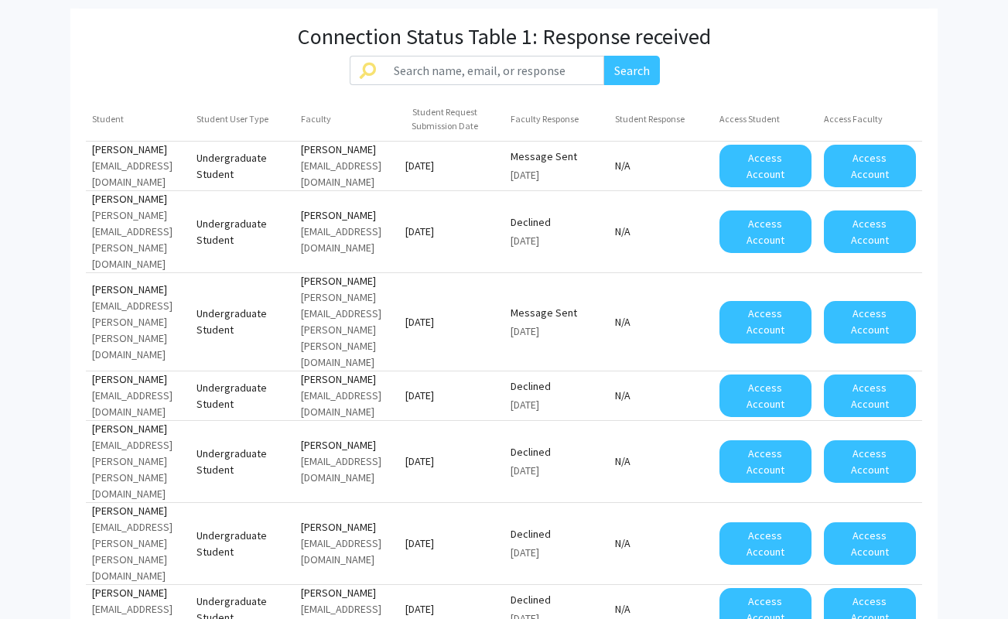
scroll to position [1215, 0]
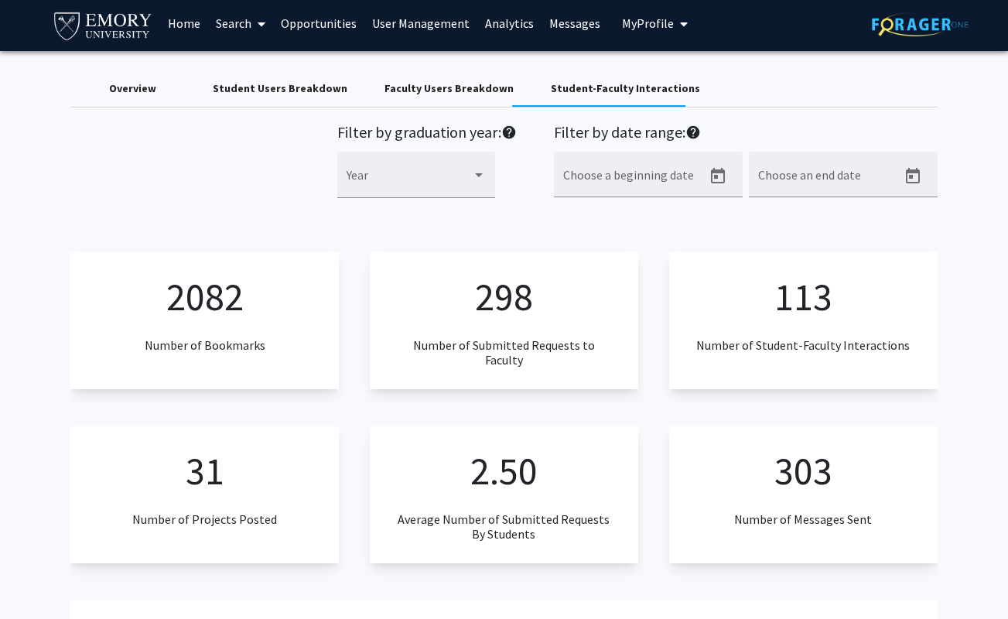
scroll to position [0, 0]
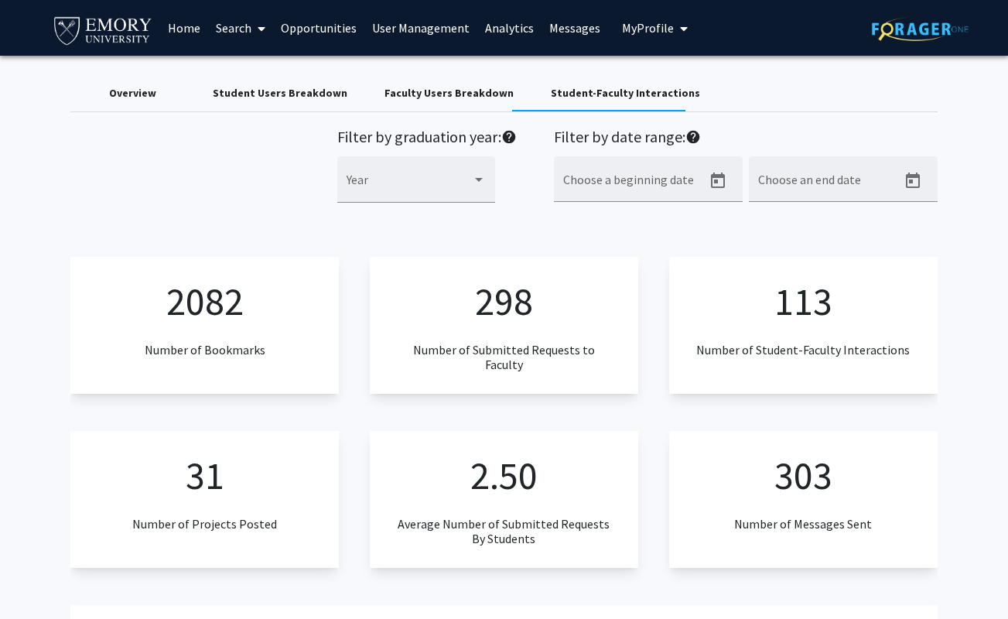
click at [305, 30] on link "Opportunities" at bounding box center [318, 28] width 91 height 54
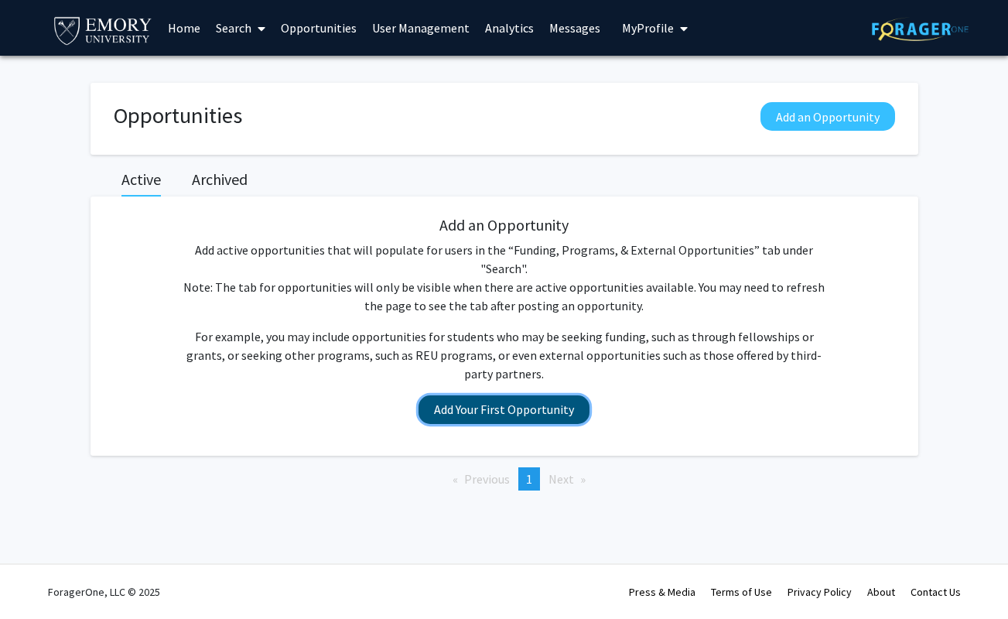
click at [490, 395] on button "Add Your First Opportunity" at bounding box center [503, 409] width 171 height 29
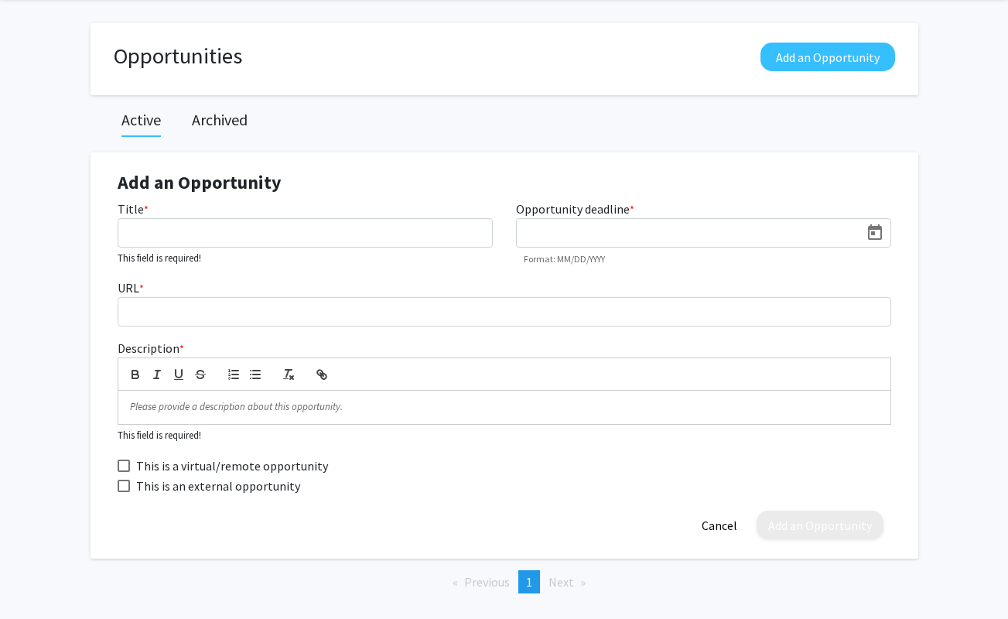
scroll to position [127, 0]
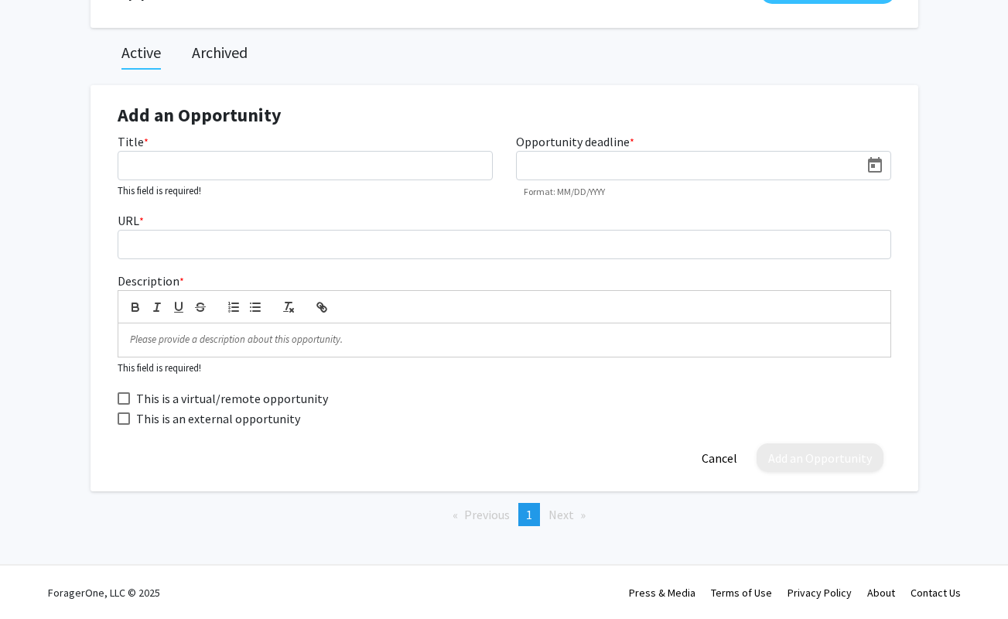
click at [569, 518] on span "Next page" at bounding box center [561, 514] width 26 height 15
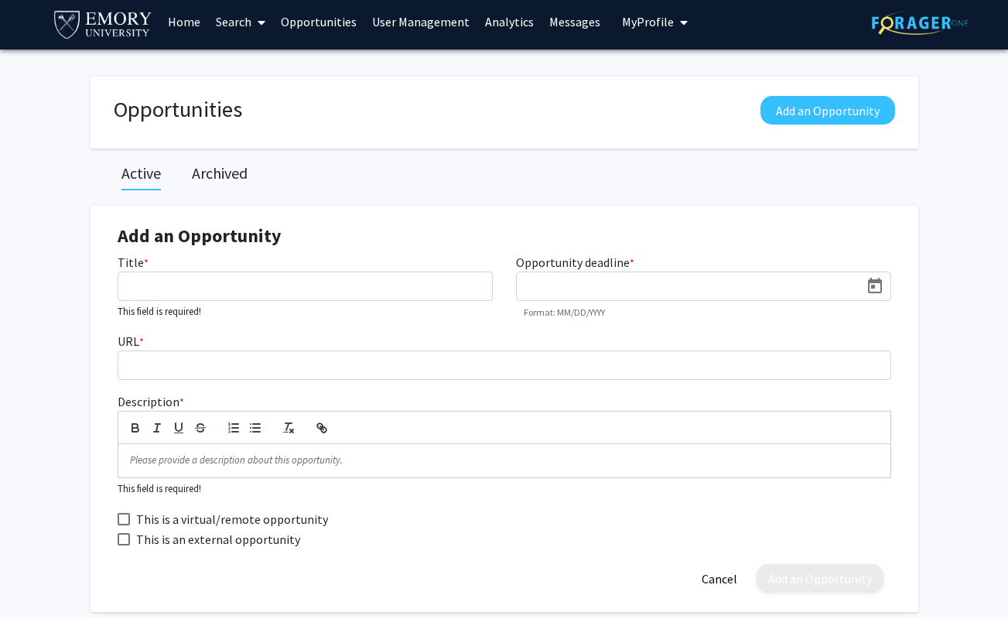
scroll to position [0, 0]
